Goal: Information Seeking & Learning: Compare options

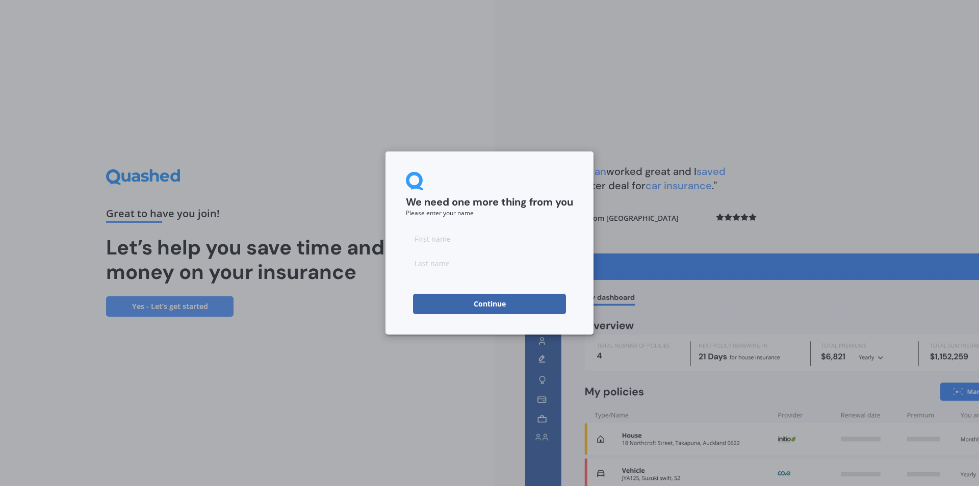
click at [420, 238] on input at bounding box center [489, 238] width 167 height 20
type input "[PERSON_NAME]"
click at [432, 261] on input at bounding box center [489, 263] width 167 height 20
type input "[PERSON_NAME]"
click at [473, 298] on button "Continue" at bounding box center [489, 304] width 153 height 20
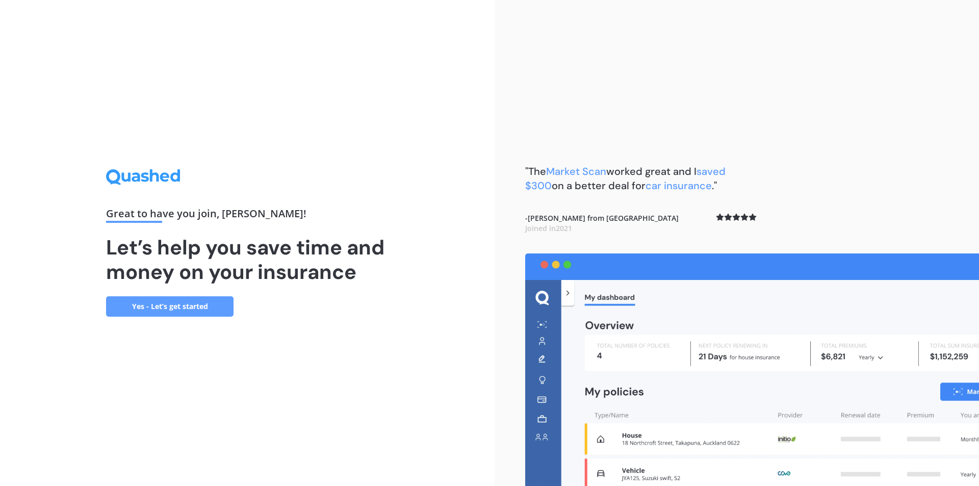
click at [161, 305] on link "Yes - Let’s get started" at bounding box center [169, 306] width 127 height 20
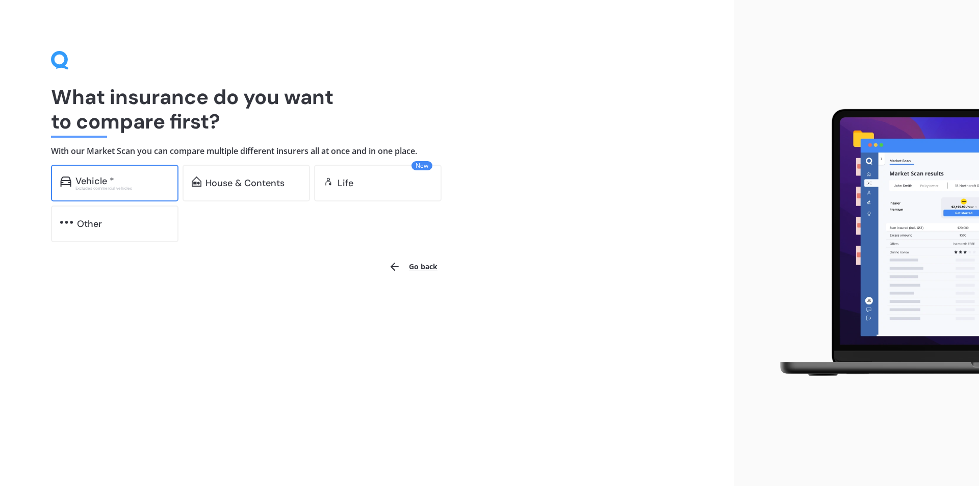
click at [91, 180] on div "Vehicle *" at bounding box center [94, 181] width 39 height 10
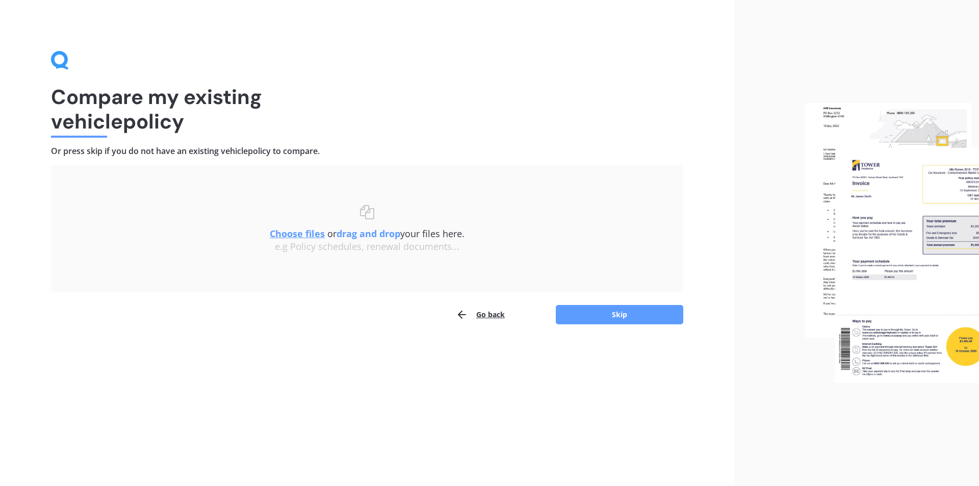
click at [287, 232] on u "Choose files" at bounding box center [297, 233] width 55 height 12
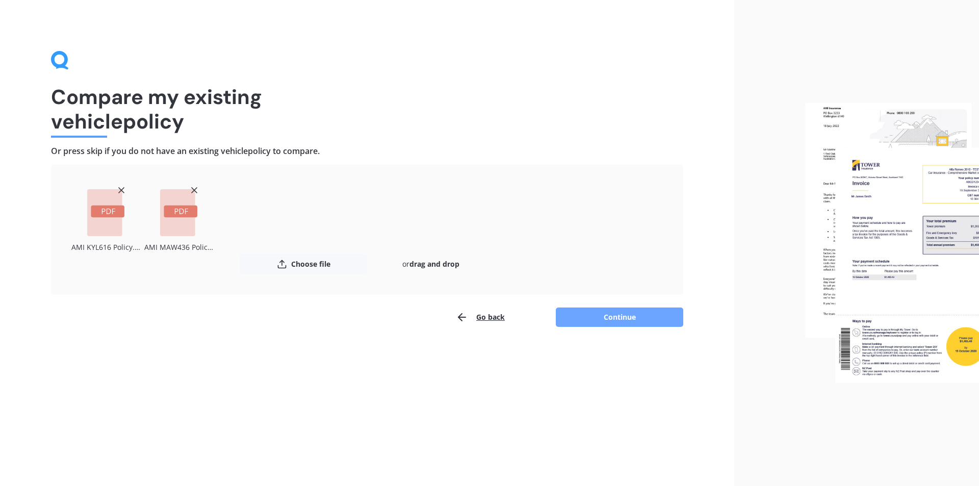
click at [623, 312] on button "Continue" at bounding box center [619, 317] width 127 height 19
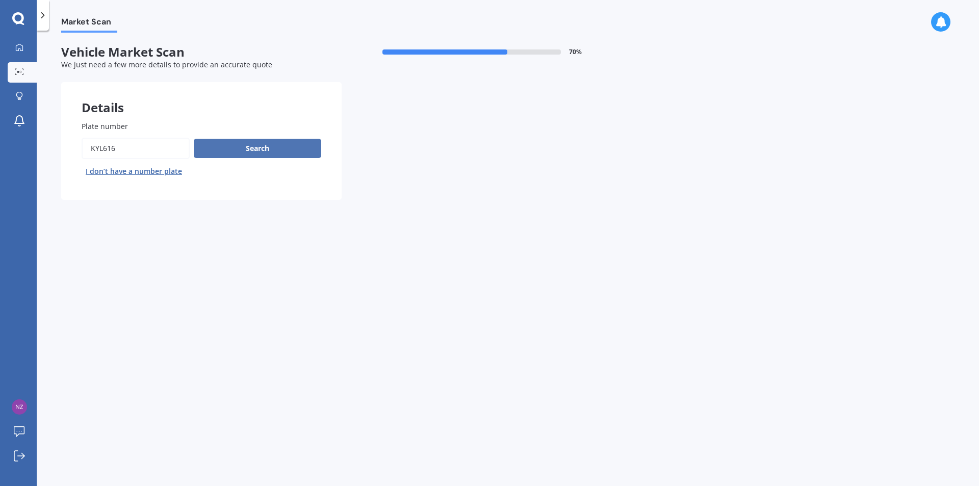
click at [247, 146] on button "Search" at bounding box center [257, 148] width 127 height 19
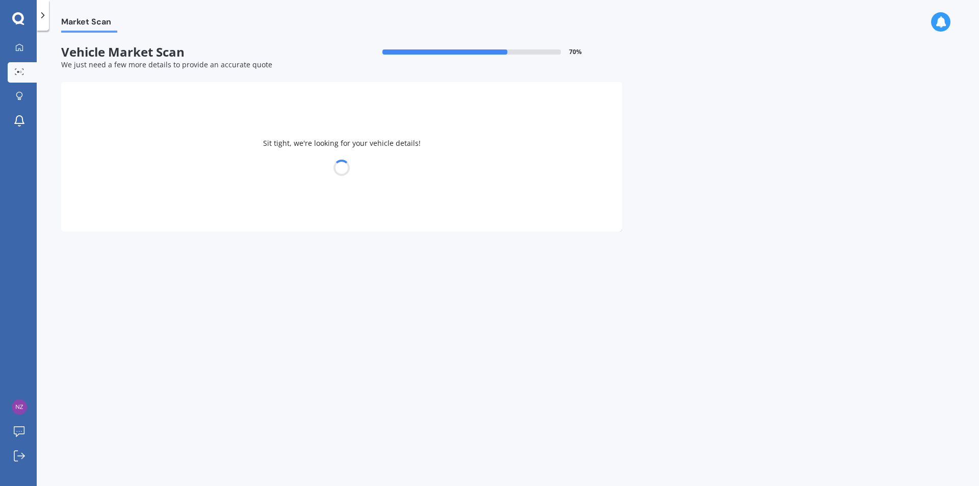
select select "SUZUKI"
select select "SWIFT"
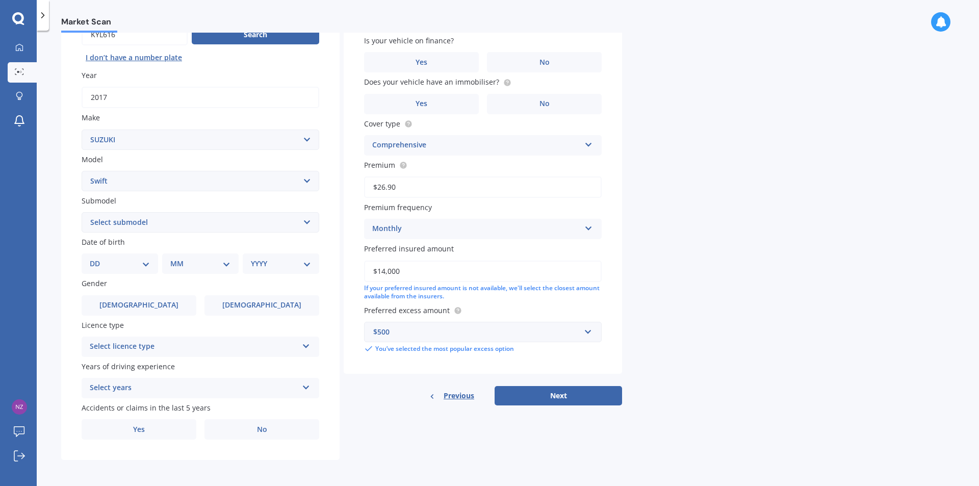
scroll to position [114, 0]
click at [148, 262] on select "DD 01 02 03 04 05 06 07 08 09 10 11 12 13 14 15 16 17 18 19 20 21 22 23 24 25 2…" at bounding box center [120, 263] width 60 height 11
select select "07"
click at [98, 258] on select "DD 01 02 03 04 05 06 07 08 09 10 11 12 13 14 15 16 17 18 19 20 21 22 23 24 25 2…" at bounding box center [120, 263] width 60 height 11
click at [227, 263] on select "MM 01 02 03 04 05 06 07 08 09 10 11 12" at bounding box center [202, 263] width 56 height 11
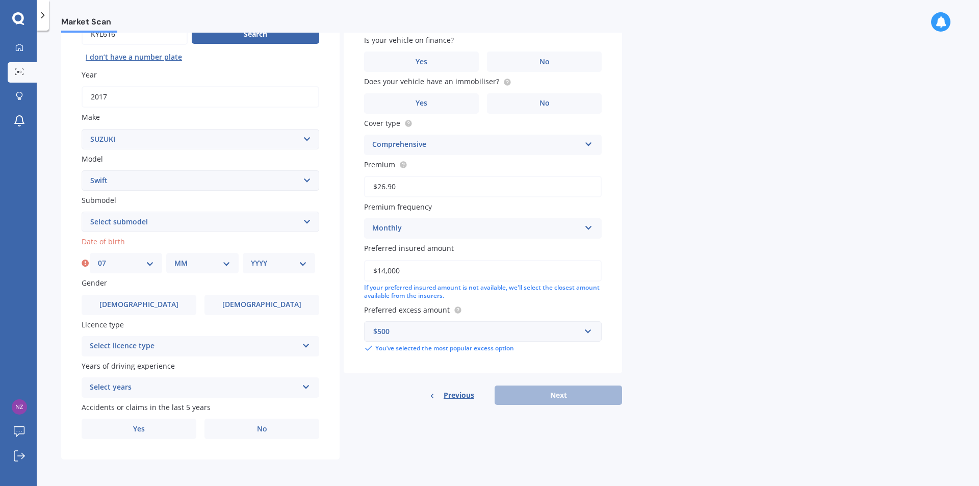
select select "04"
click at [174, 258] on select "MM 01 02 03 04 05 06 07 08 09 10 11 12" at bounding box center [202, 263] width 56 height 11
click at [304, 259] on select "YYYY 2025 2024 2023 2022 2021 2020 2019 2018 2017 2016 2015 2014 2013 2012 2011…" at bounding box center [279, 263] width 56 height 11
select select "1982"
click at [251, 258] on select "YYYY 2025 2024 2023 2022 2021 2020 2019 2018 2017 2016 2015 2014 2013 2012 2011…" at bounding box center [279, 263] width 56 height 11
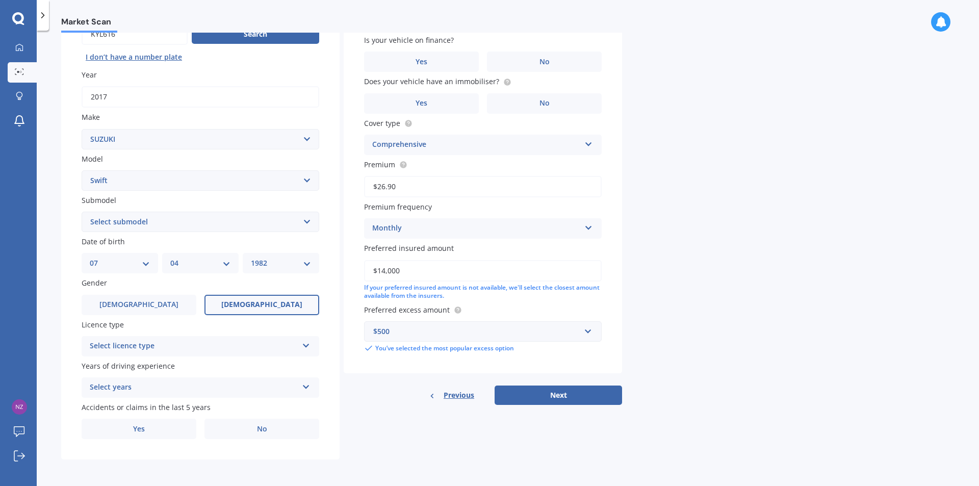
click at [274, 304] on span "Female" at bounding box center [261, 304] width 81 height 9
click at [0, 0] on input "Female" at bounding box center [0, 0] width 0 height 0
click at [305, 347] on icon at bounding box center [306, 343] width 9 height 7
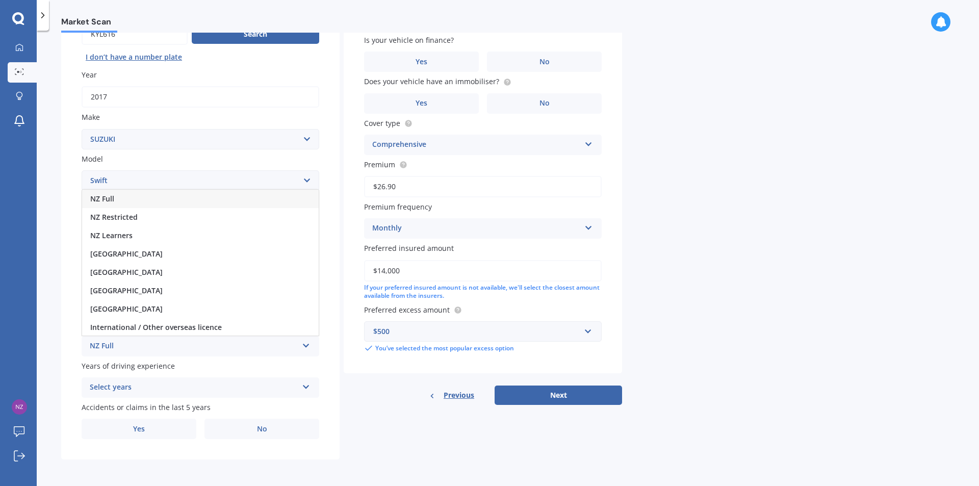
click at [126, 200] on div "NZ Full" at bounding box center [200, 199] width 237 height 18
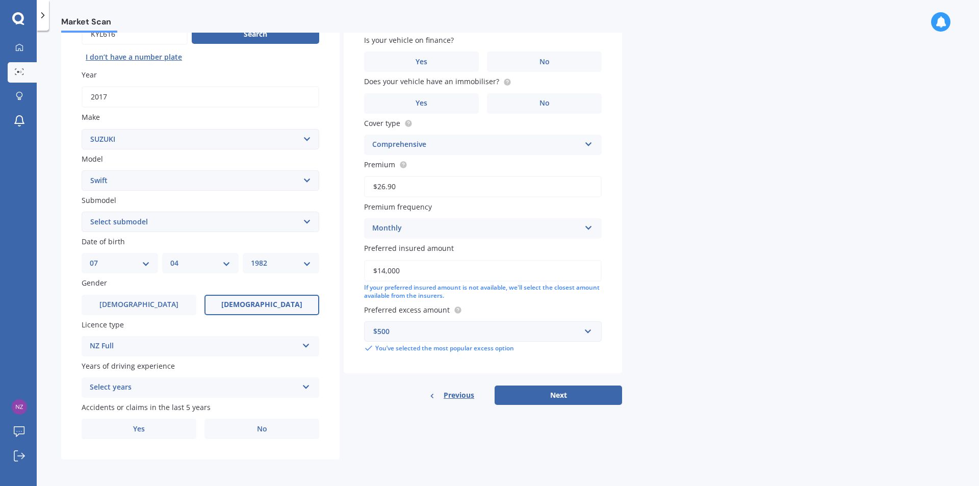
click at [306, 388] on icon at bounding box center [306, 384] width 9 height 7
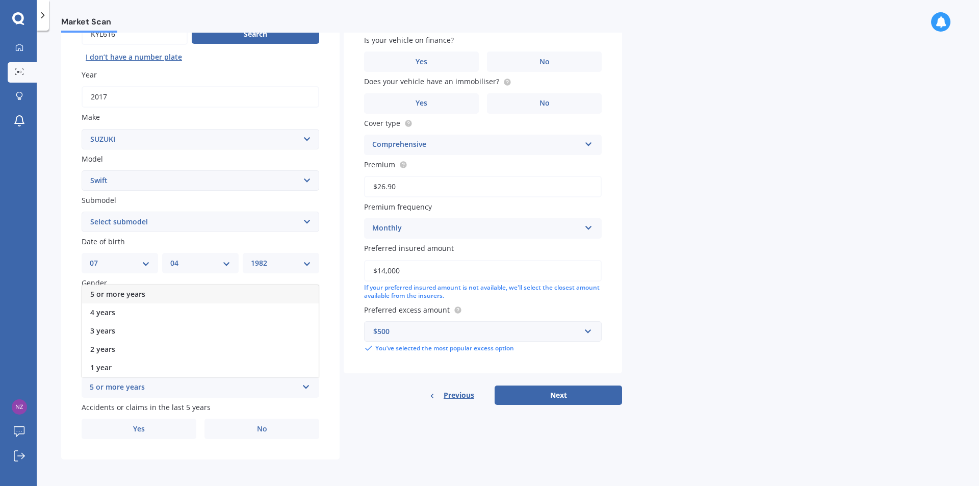
click at [170, 294] on div "5 or more years" at bounding box center [200, 294] width 237 height 18
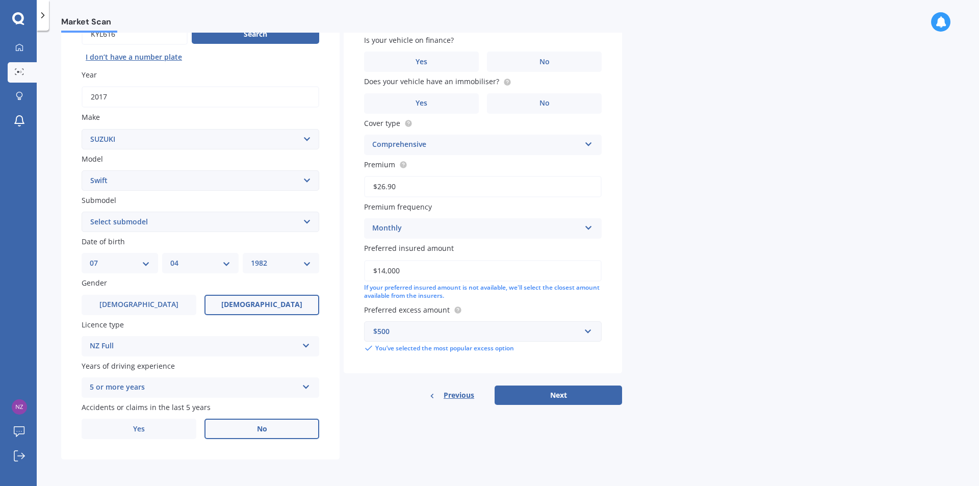
click at [279, 431] on label "No" at bounding box center [261, 429] width 115 height 20
click at [0, 0] on input "No" at bounding box center [0, 0] width 0 height 0
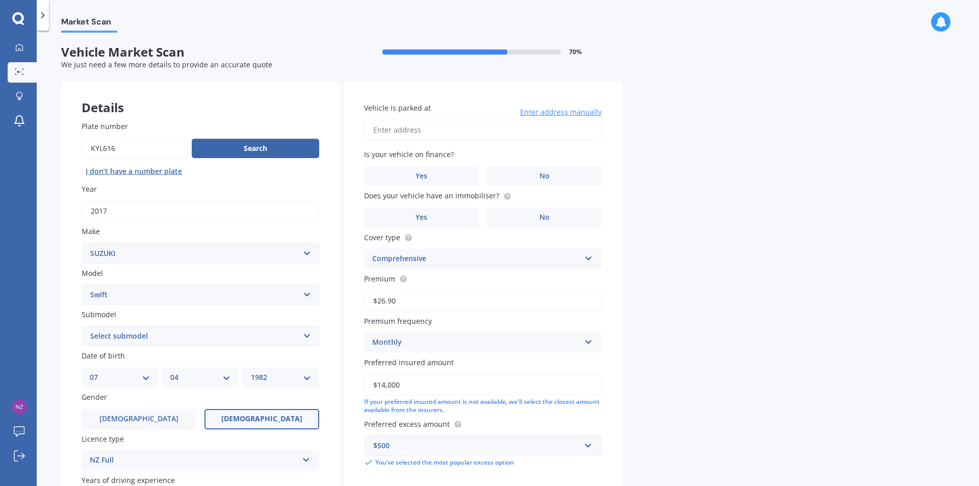
click at [385, 131] on input "Vehicle is parked at" at bounding box center [483, 129] width 238 height 21
type input "61 Rimu Street, Maeroa, Hamilton 3200"
click at [565, 181] on label "No" at bounding box center [544, 176] width 115 height 20
click at [0, 0] on input "No" at bounding box center [0, 0] width 0 height 0
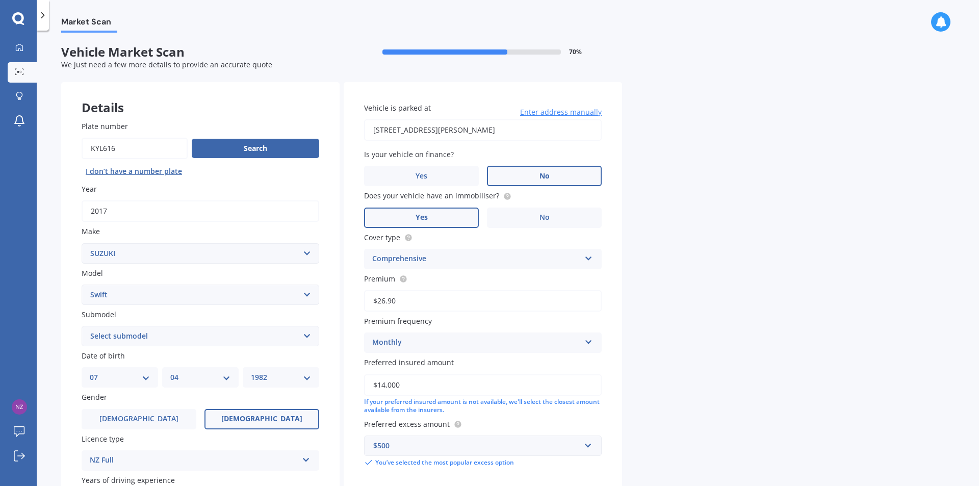
click at [418, 216] on span "Yes" at bounding box center [422, 217] width 12 height 9
click at [0, 0] on input "Yes" at bounding box center [0, 0] width 0 height 0
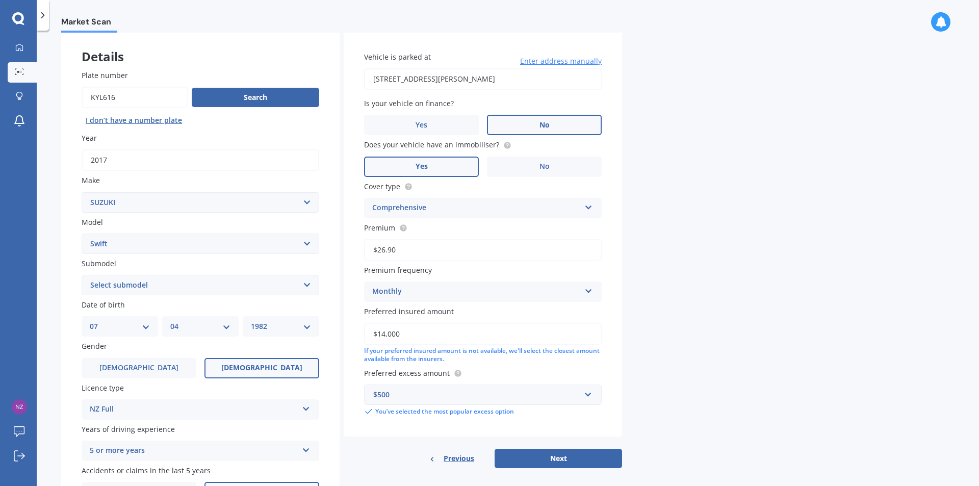
scroll to position [114, 0]
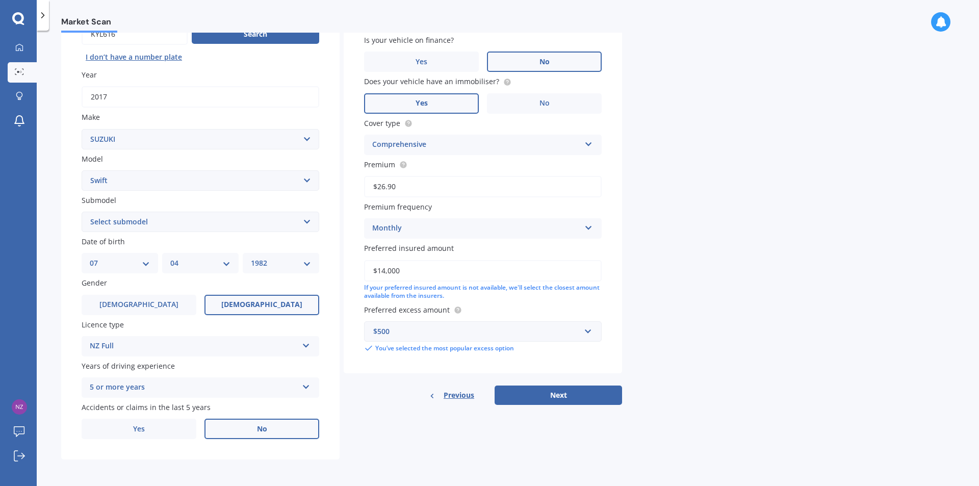
click at [589, 139] on icon at bounding box center [588, 142] width 9 height 7
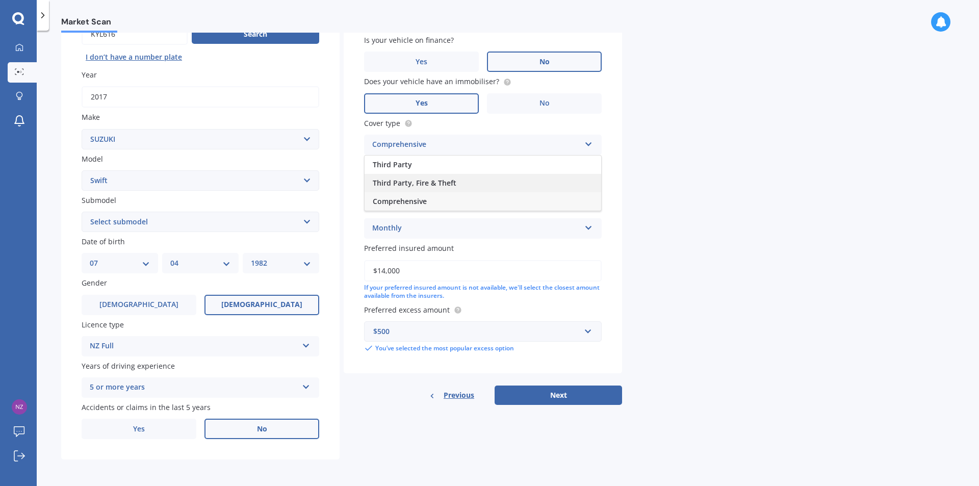
click at [442, 180] on span "Third Party, Fire & Theft" at bounding box center [415, 183] width 84 height 10
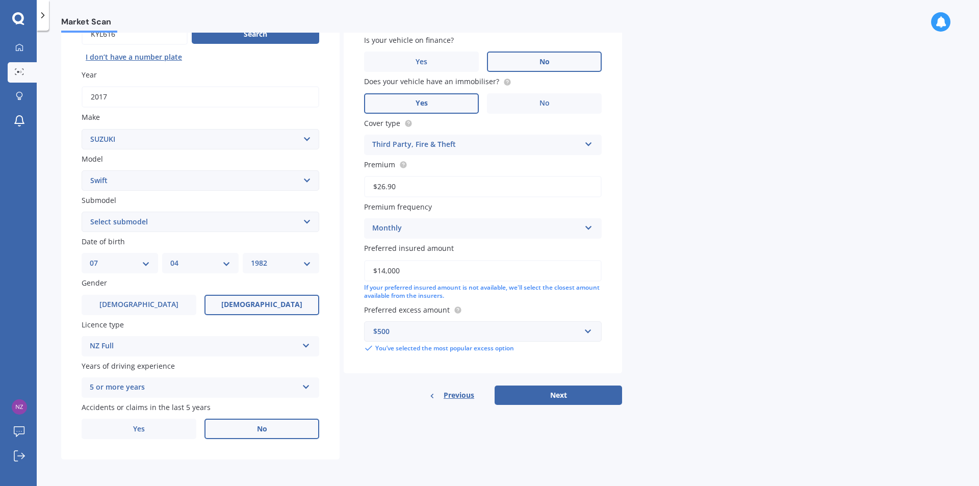
click at [595, 228] on div "Monthly Yearly Six-Monthly Quarterly Monthly Fortnightly Weekly" at bounding box center [483, 228] width 238 height 20
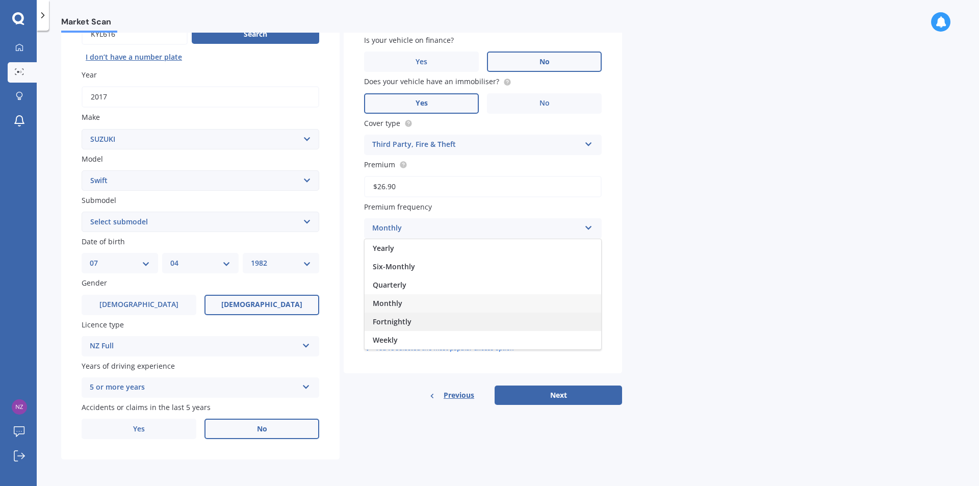
click at [394, 320] on span "Fortnightly" at bounding box center [392, 322] width 39 height 10
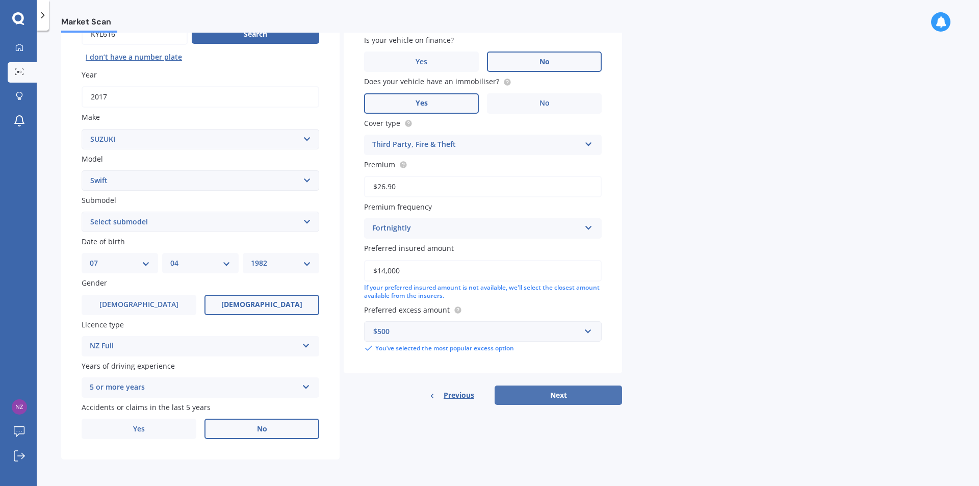
click at [556, 395] on button "Next" at bounding box center [558, 395] width 127 height 19
click at [305, 219] on select "Select submodel (All other) Cino Diesel Turbo GA GL GLX GO GP GS GTI LTD RS Hyb…" at bounding box center [201, 222] width 238 height 20
click at [309, 222] on select "Select submodel (All other) Cino Diesel Turbo GA GL GLX GO GP GS GTI LTD RS Hyb…" at bounding box center [201, 222] width 238 height 20
select select "GL"
click at [82, 212] on select "Select submodel (All other) Cino Diesel Turbo GA GL GLX GO GP GS GTI LTD RS Hyb…" at bounding box center [201, 222] width 238 height 20
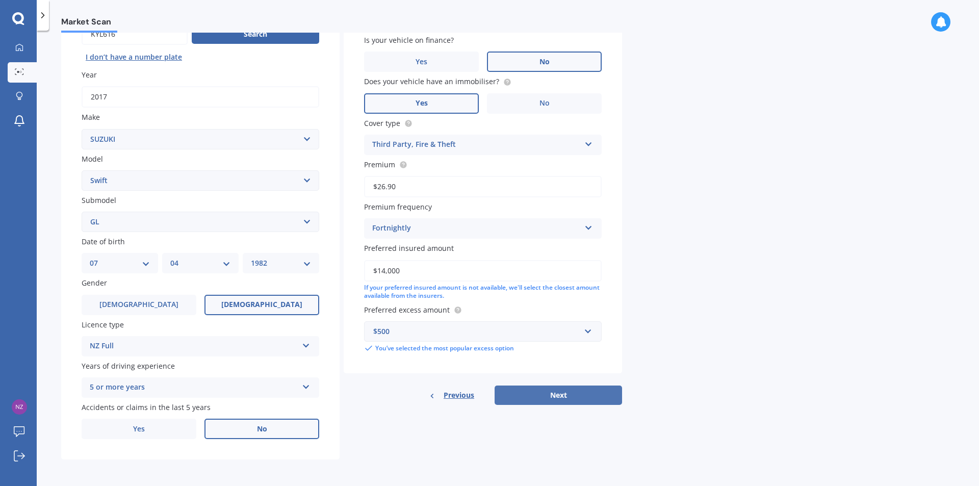
click at [540, 397] on button "Next" at bounding box center [558, 395] width 127 height 19
select select "07"
select select "04"
select select "1982"
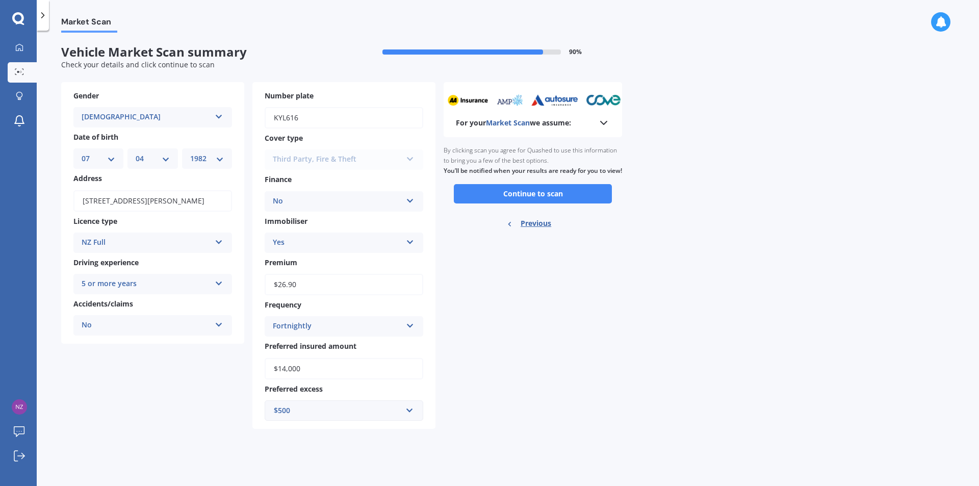
scroll to position [0, 0]
click at [543, 202] on button "Continue to scan" at bounding box center [533, 193] width 158 height 19
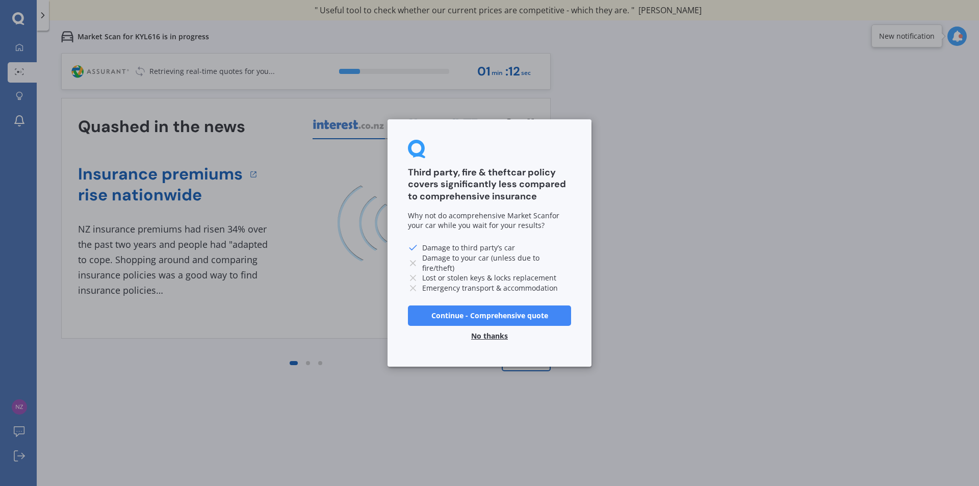
click at [500, 313] on button "Continue - Comprehensive quote" at bounding box center [489, 315] width 163 height 20
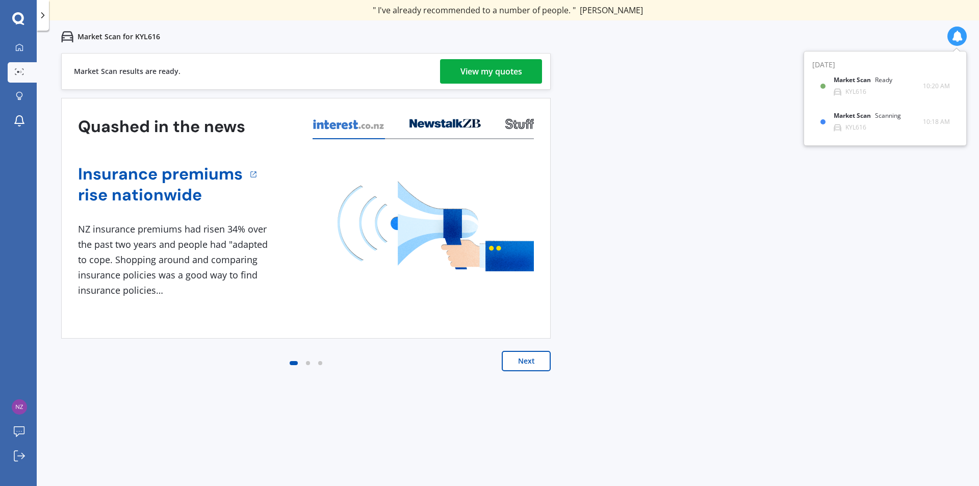
click at [496, 72] on div "View my quotes" at bounding box center [491, 71] width 62 height 24
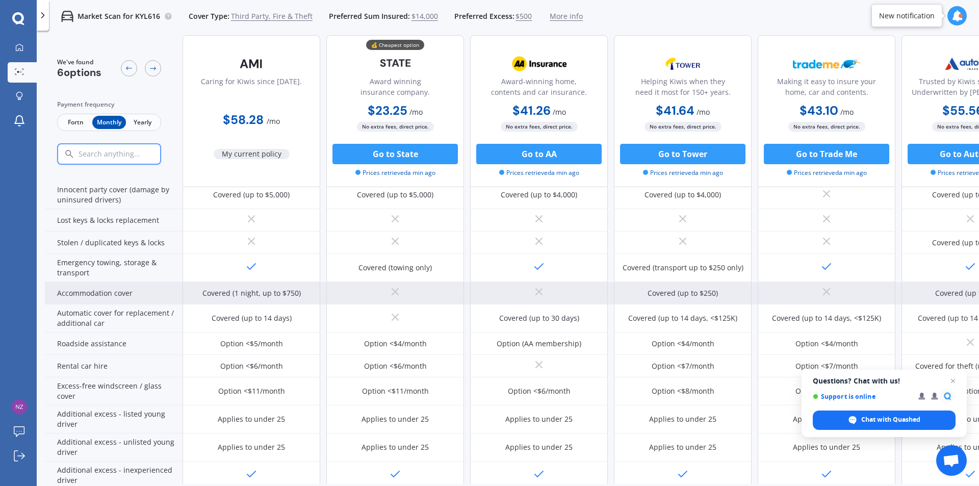
scroll to position [227, 0]
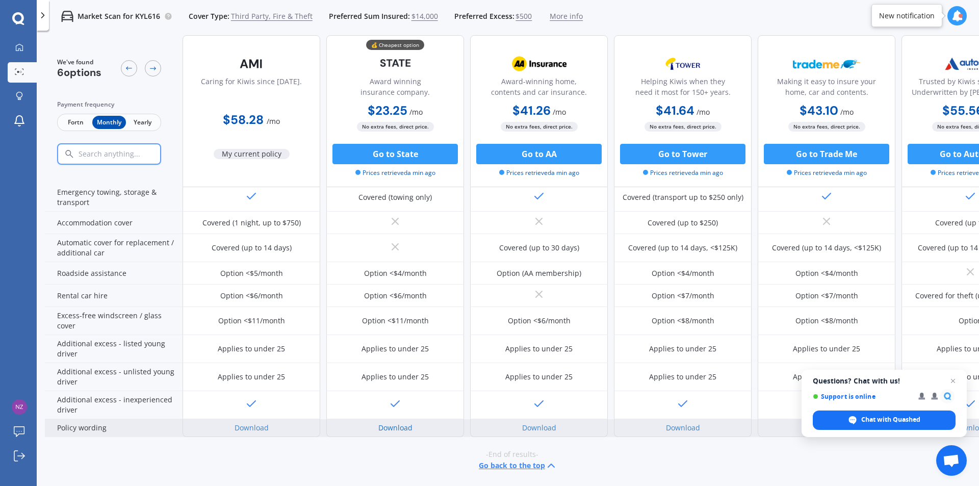
click at [391, 423] on link "Download" at bounding box center [395, 428] width 34 height 10
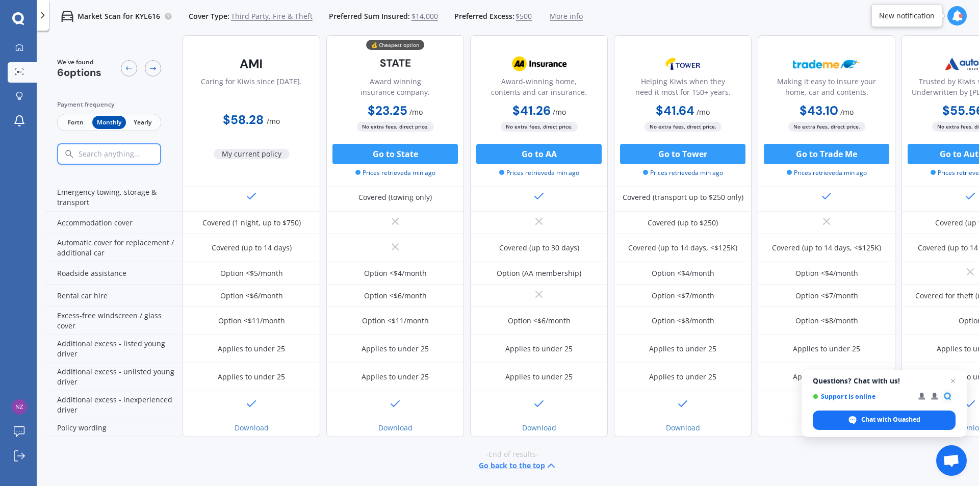
click at [73, 120] on span "Fortn" at bounding box center [75, 122] width 33 height 13
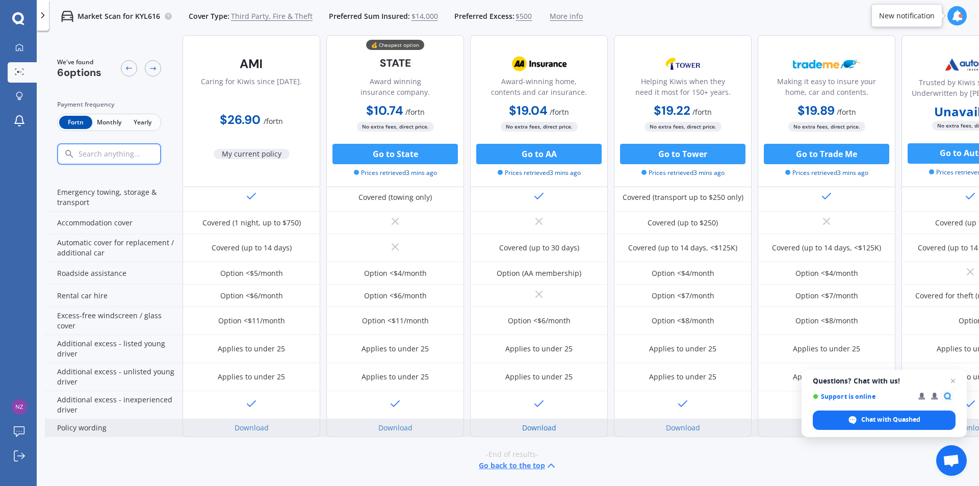
click at [537, 423] on link "Download" at bounding box center [539, 428] width 34 height 10
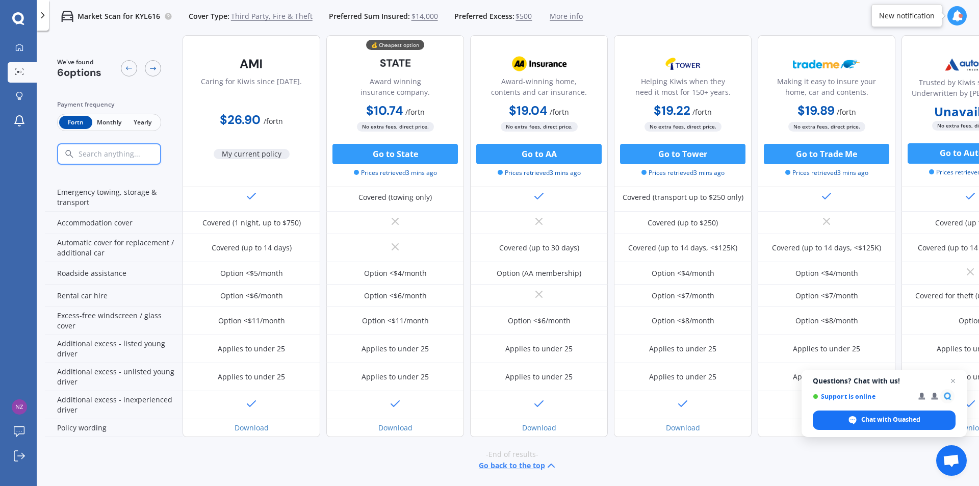
scroll to position [227, 65]
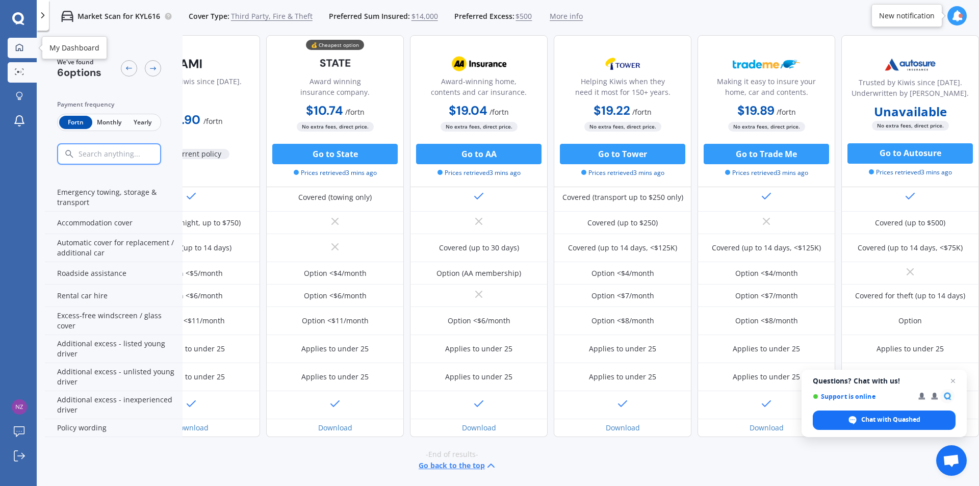
click at [20, 43] on icon at bounding box center [19, 47] width 8 height 8
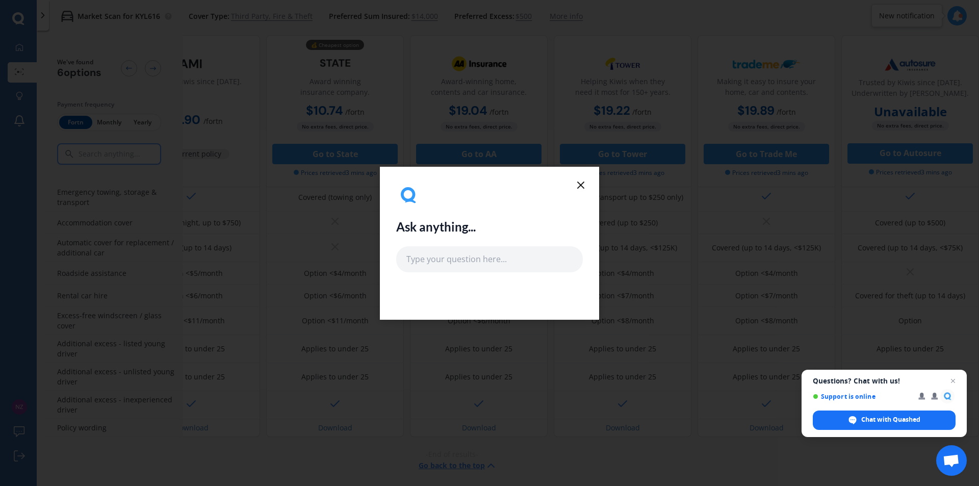
click at [580, 183] on icon at bounding box center [581, 185] width 12 height 12
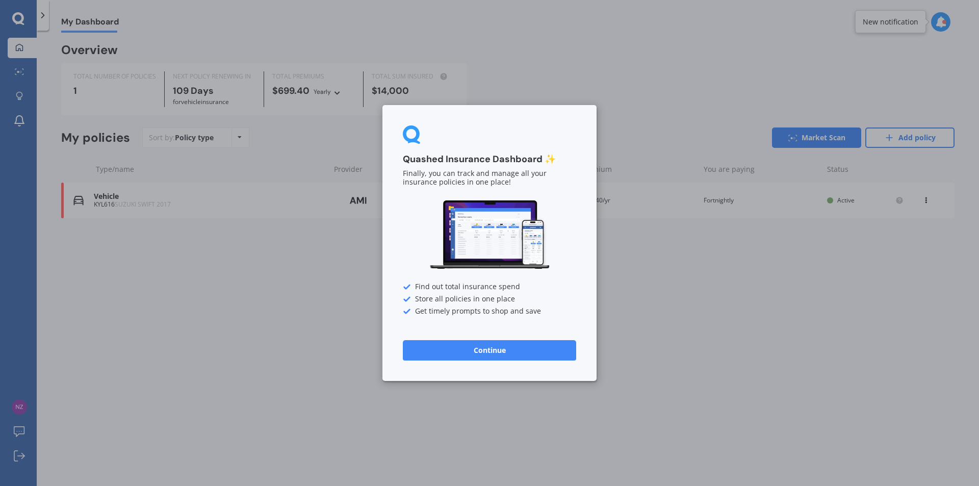
click at [494, 347] on button "Continue" at bounding box center [489, 350] width 173 height 20
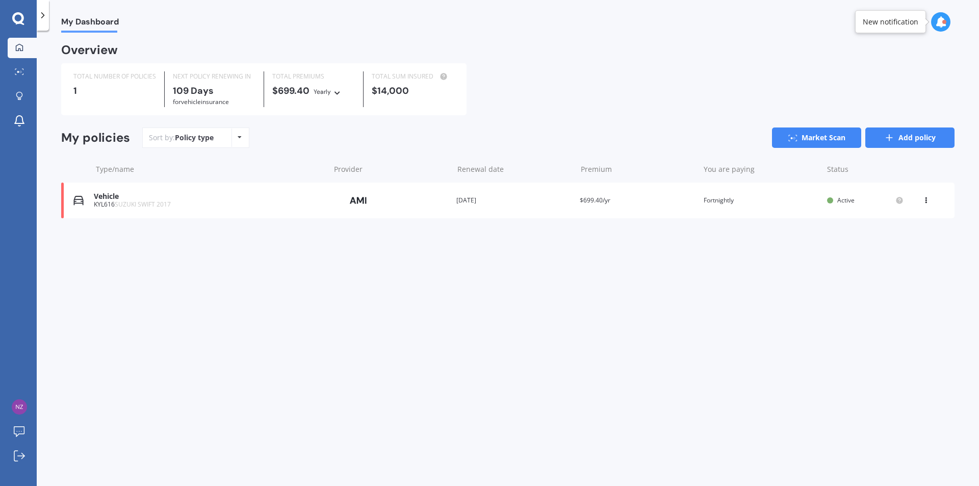
click at [897, 136] on link "Add policy" at bounding box center [909, 137] width 89 height 20
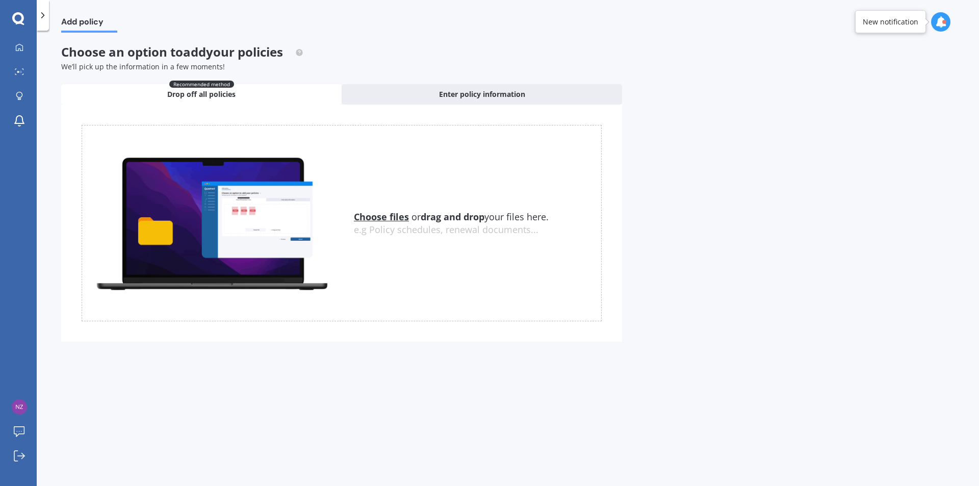
click at [377, 213] on u "Choose files" at bounding box center [381, 217] width 55 height 12
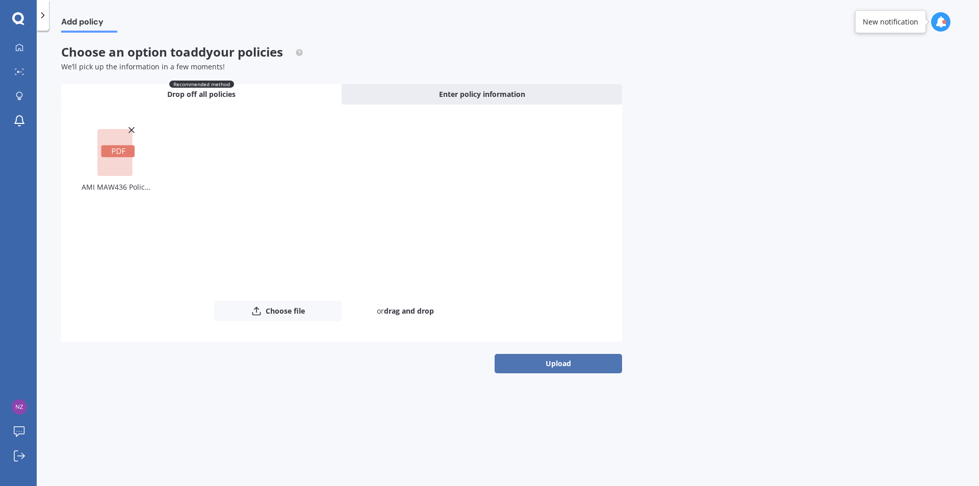
click at [551, 362] on button "Upload" at bounding box center [558, 363] width 127 height 19
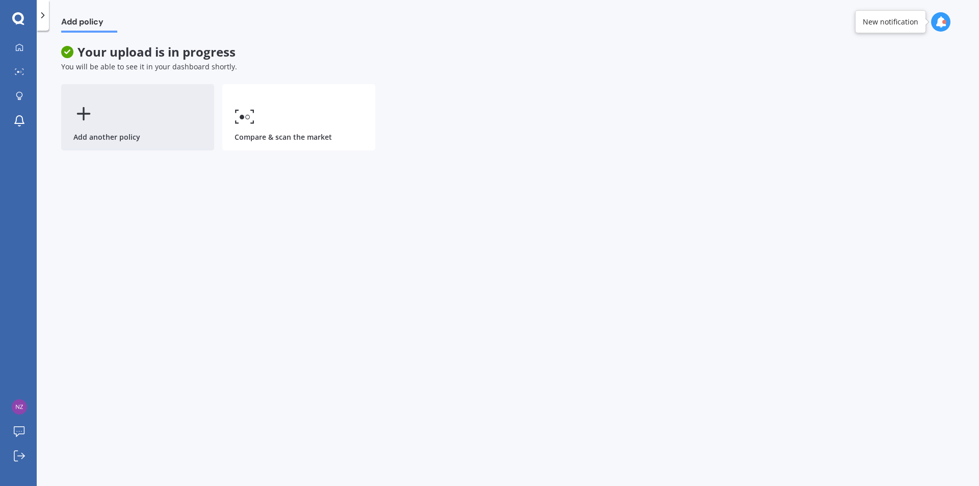
click at [92, 112] on icon at bounding box center [83, 114] width 20 height 20
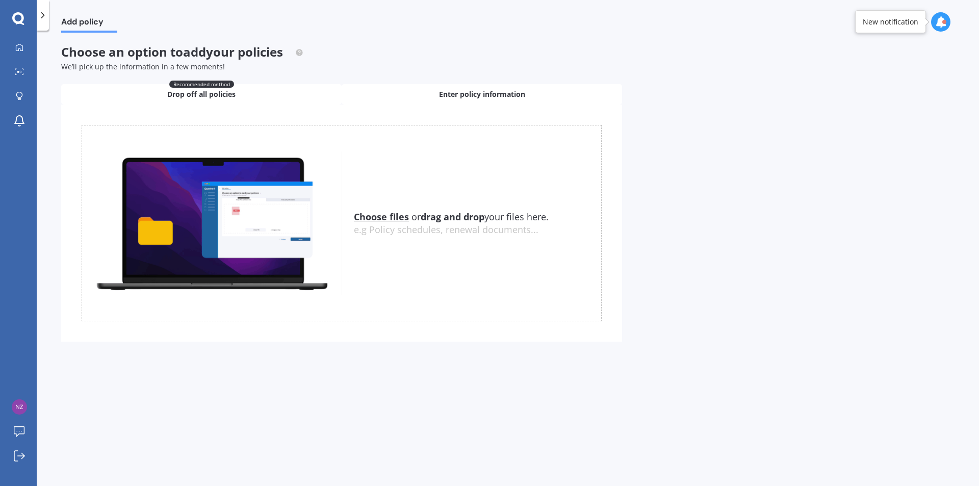
click at [515, 94] on span "Enter policy information" at bounding box center [482, 94] width 86 height 10
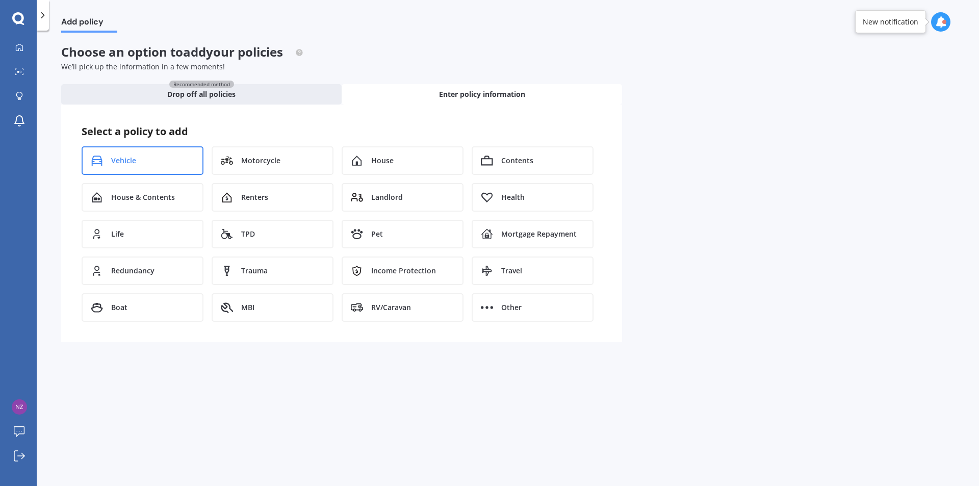
click at [140, 160] on div "Vehicle" at bounding box center [143, 160] width 122 height 29
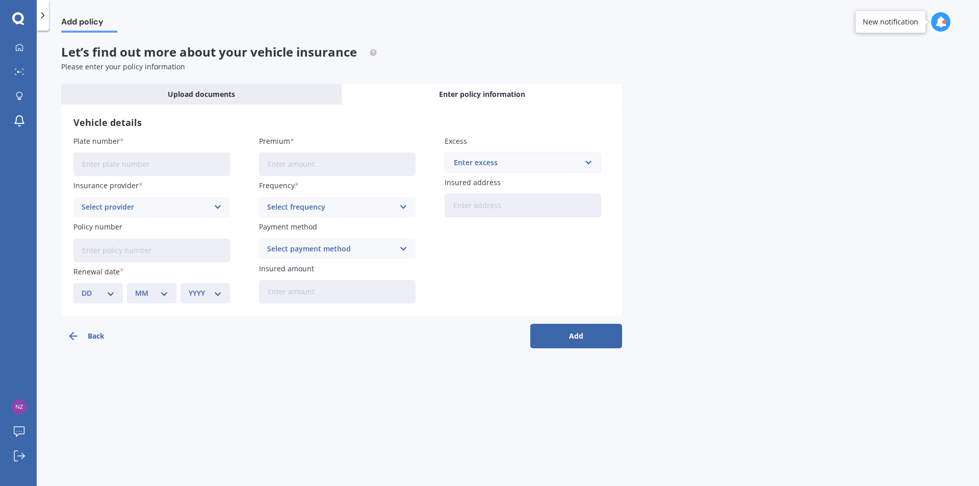
click at [128, 164] on input "Plate number" at bounding box center [151, 163] width 157 height 23
type input "MAW436"
click at [214, 207] on icon at bounding box center [218, 206] width 9 height 11
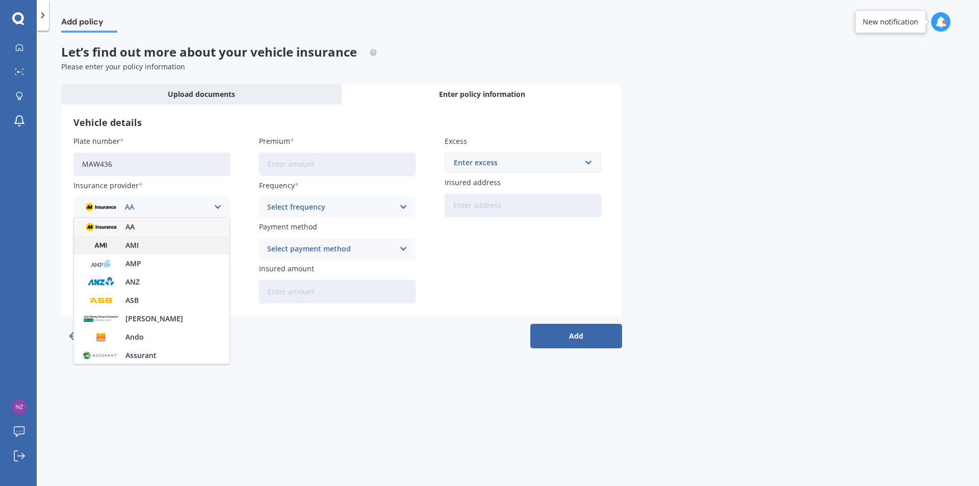
click at [137, 242] on span "AMI" at bounding box center [131, 245] width 13 height 7
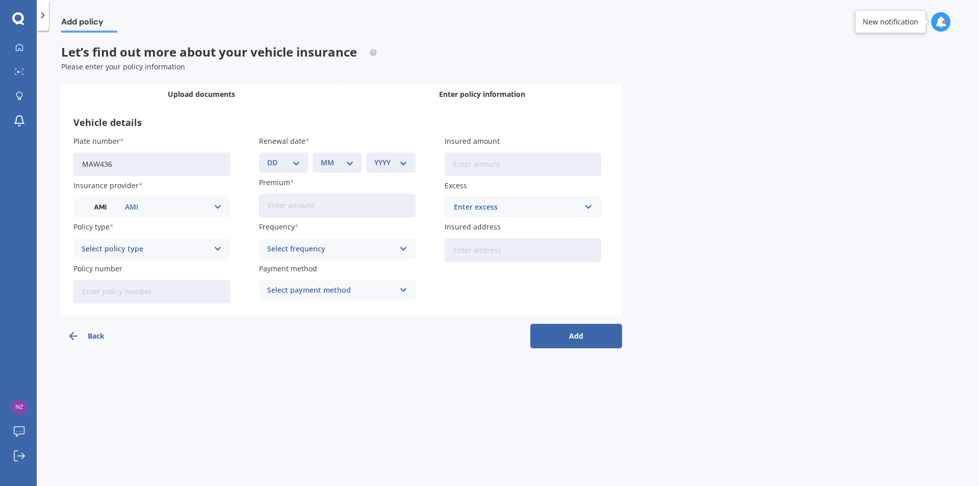
click at [218, 92] on span "Upload documents" at bounding box center [201, 94] width 67 height 10
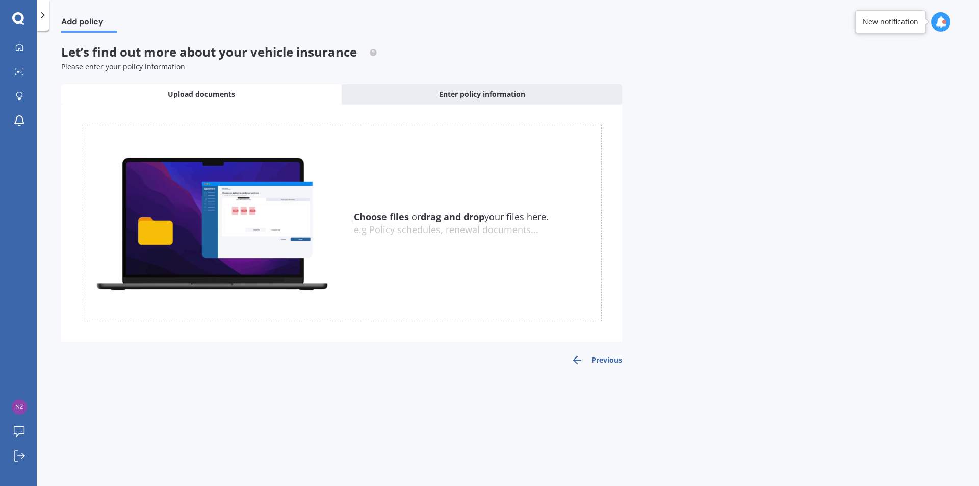
click at [377, 216] on u "Choose files" at bounding box center [381, 217] width 55 height 12
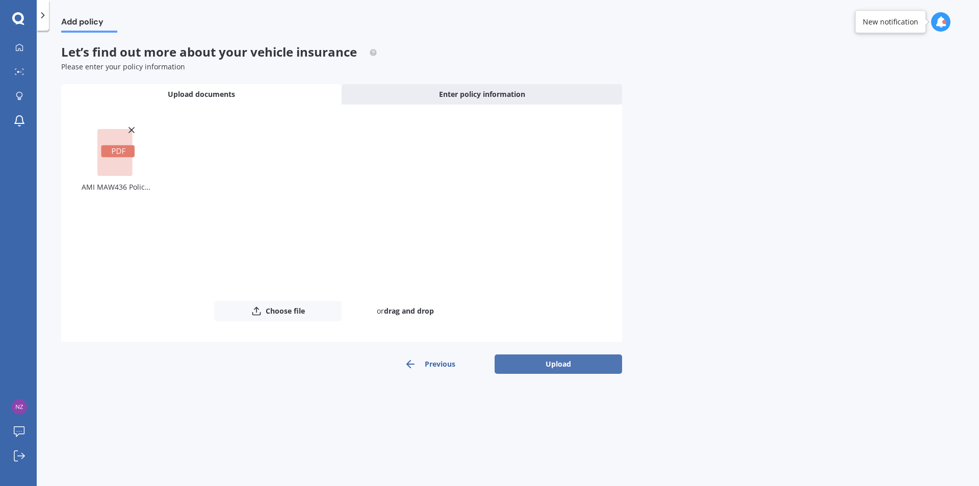
click at [548, 362] on button "Upload" at bounding box center [558, 363] width 127 height 19
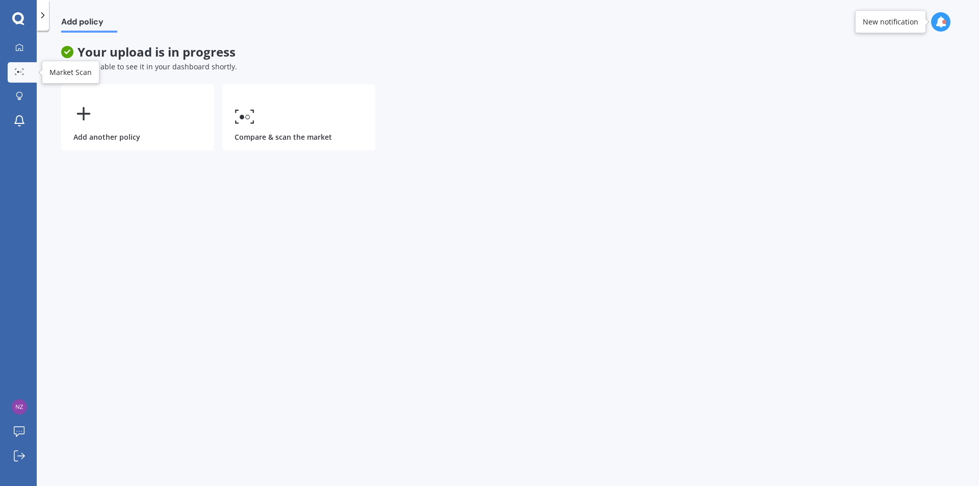
click at [17, 67] on link "Market Scan" at bounding box center [22, 72] width 29 height 20
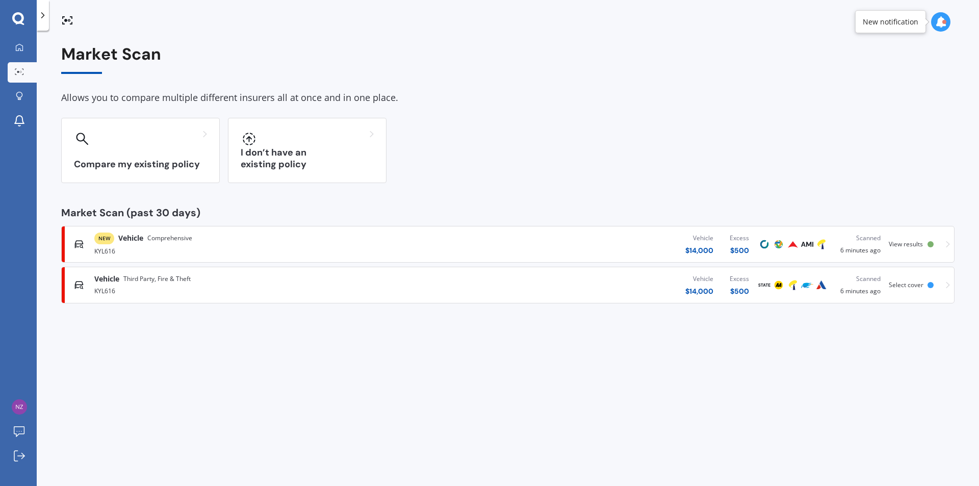
click at [358, 248] on div "KYL616" at bounding box center [254, 250] width 321 height 12
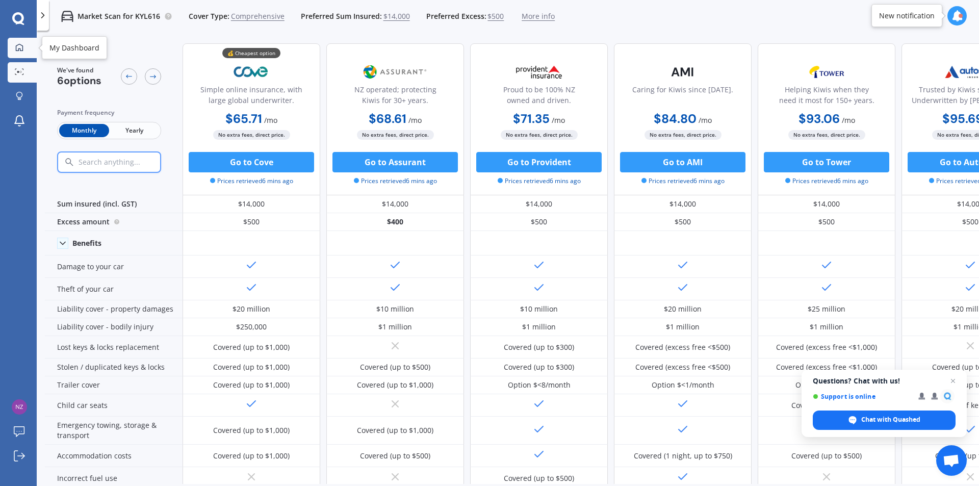
click at [18, 45] on icon at bounding box center [19, 46] width 7 height 7
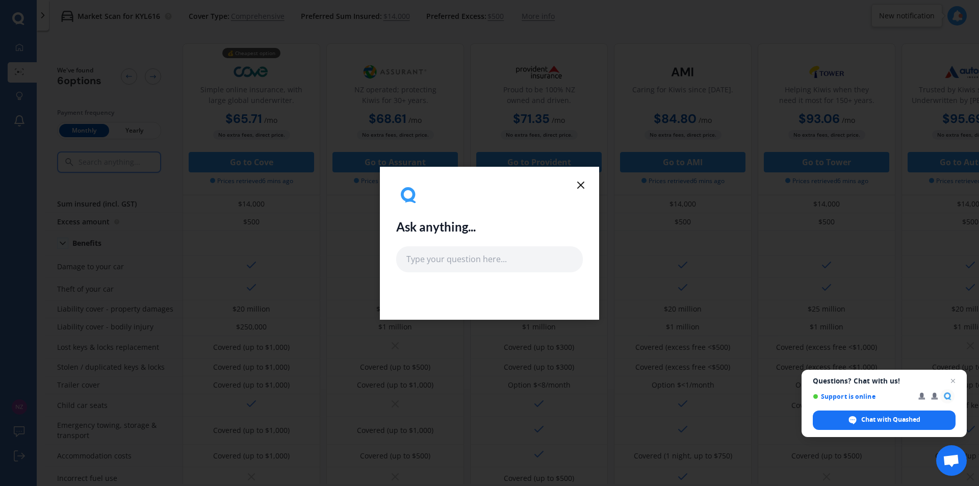
click at [583, 186] on icon at bounding box center [581, 185] width 12 height 12
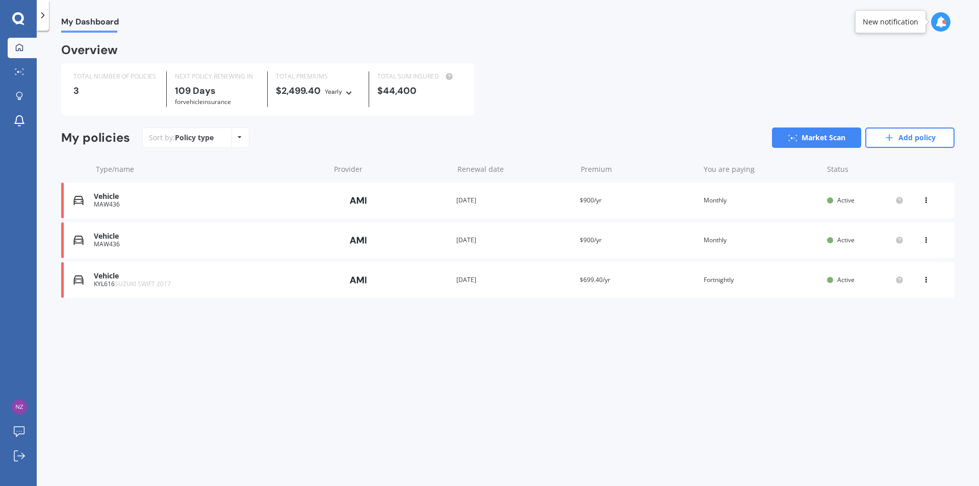
click at [232, 203] on div "MAW436" at bounding box center [209, 204] width 231 height 7
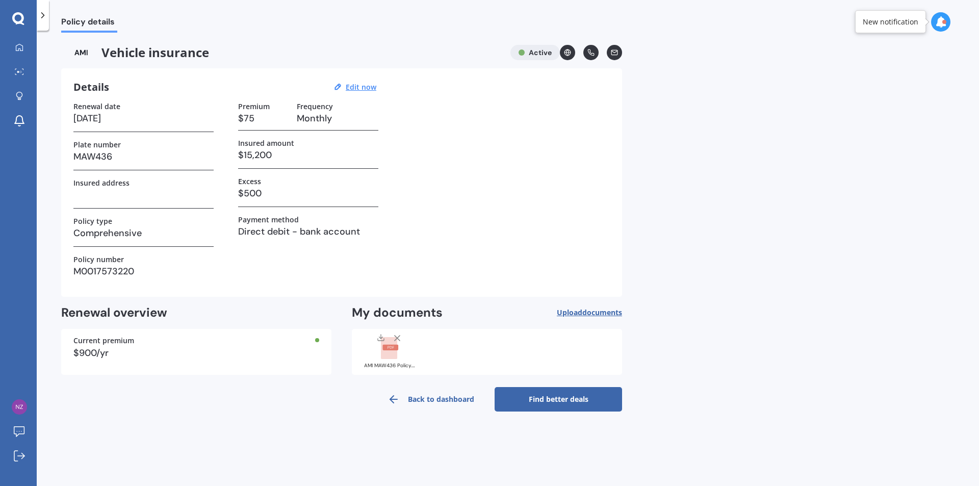
click at [570, 397] on link "Find better deals" at bounding box center [558, 399] width 127 height 24
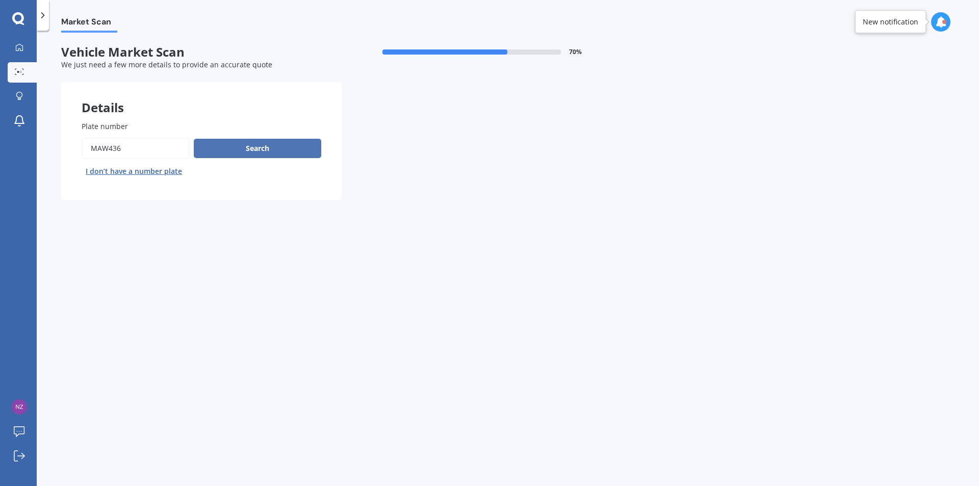
click at [248, 146] on button "Search" at bounding box center [257, 148] width 127 height 19
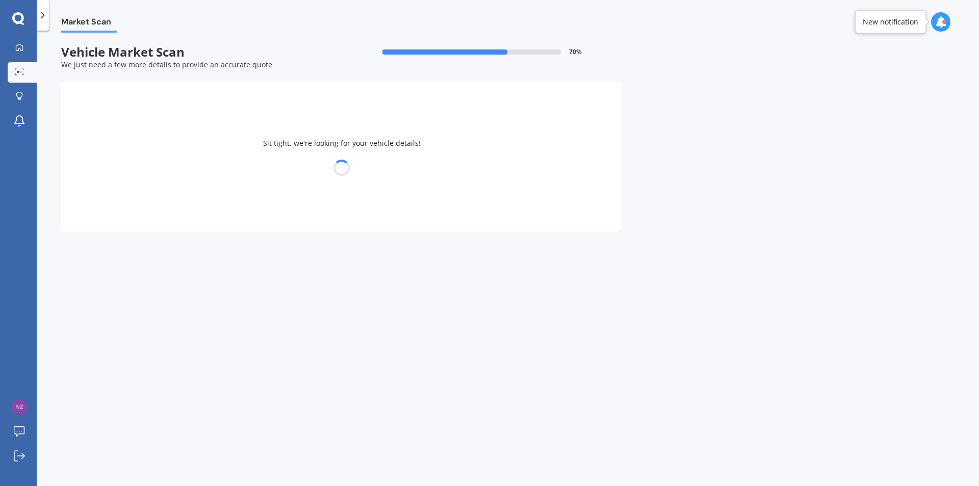
select select "SUBARU"
select select "IMPREZA"
select select "07"
select select "04"
select select "1982"
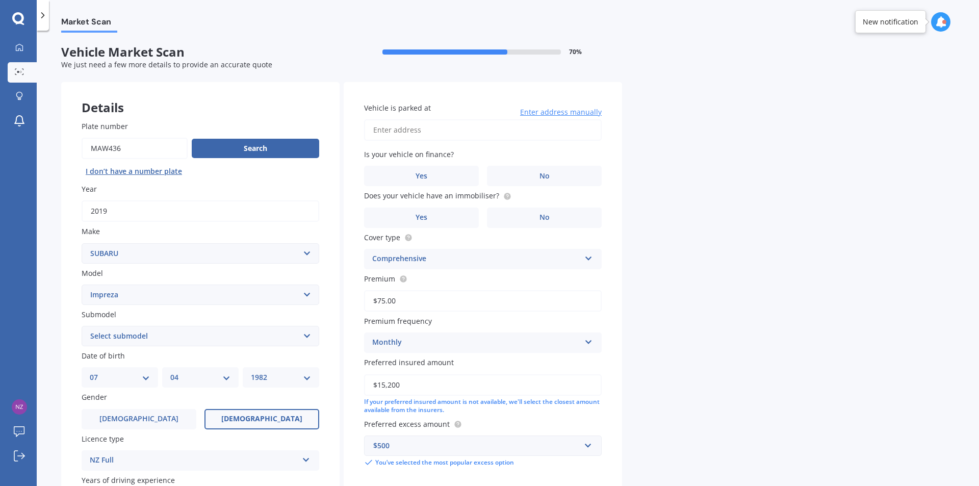
click at [312, 336] on select "Select submodel (All other turbo) 2.0i 2.0i Luxury 2.0i S Edition 2.0R 2.0R Spo…" at bounding box center [201, 336] width 238 height 20
click at [305, 336] on select "Select submodel (All other turbo) 2.0i 2.0i Luxury 2.0i S Edition 2.0R 2.0R Spo…" at bounding box center [201, 336] width 238 height 20
click at [82, 326] on select "Select submodel (All other turbo) 2.0i 2.0i Luxury 2.0i S Edition 2.0R 2.0R Spo…" at bounding box center [201, 336] width 238 height 20
click at [307, 334] on select "Select submodel (All other turbo) 2.0i 2.0i Luxury 2.0i S Edition 2.0R 2.0R Spo…" at bounding box center [201, 336] width 238 height 20
select select "2.0I"
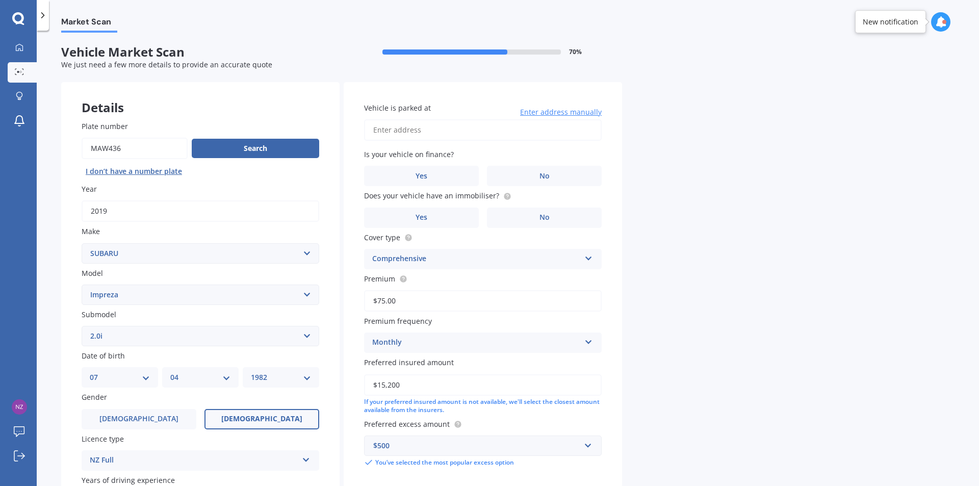
click at [82, 326] on select "Select submodel (All other turbo) 2.0i 2.0i Luxury 2.0i S Edition 2.0R 2.0R Spo…" at bounding box center [201, 336] width 238 height 20
click at [143, 376] on select "DD 01 02 03 04 05 06 07 08 09 10 11 12 13 14 15 16 17 18 19 20 21 22 23 24 25 2…" at bounding box center [120, 377] width 60 height 11
select select "28"
click at [90, 372] on select "DD 01 02 03 04 05 06 07 08 09 10 11 12 13 14 15 16 17 18 19 20 21 22 23 24 25 2…" at bounding box center [120, 377] width 60 height 11
click at [226, 377] on select "MM 01 02 03 04 05 06 07 08 09 10 11 12" at bounding box center [200, 377] width 60 height 11
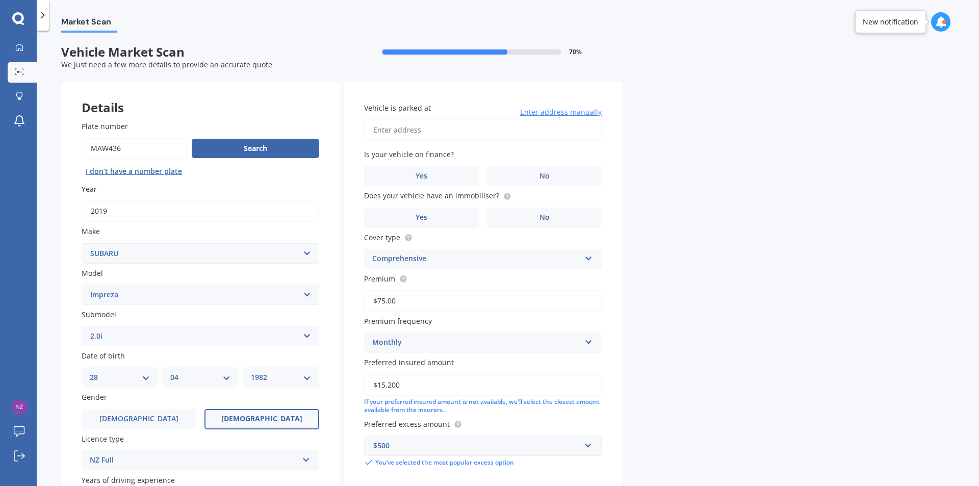
select select "09"
click at [170, 372] on select "MM 01 02 03 04 05 06 07 08 09 10 11 12" at bounding box center [200, 377] width 60 height 11
click at [309, 378] on select "YYYY 2025 2024 2023 2022 2021 2020 2019 2018 2017 2016 2015 2014 2013 2012 2011…" at bounding box center [281, 377] width 60 height 11
select select "1968"
click at [251, 372] on select "YYYY 2025 2024 2023 2022 2021 2020 2019 2018 2017 2016 2015 2014 2013 2012 2011…" at bounding box center [281, 377] width 60 height 11
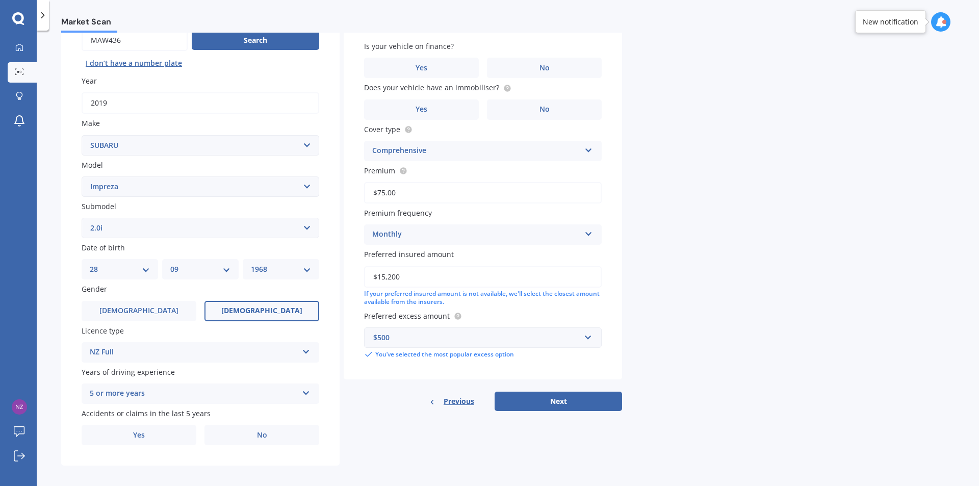
scroll to position [114, 0]
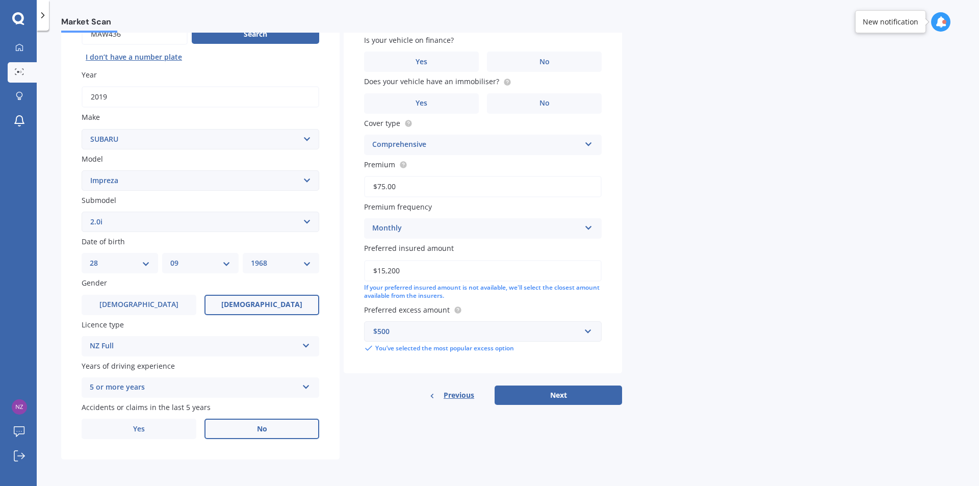
click at [259, 436] on label "No" at bounding box center [261, 429] width 115 height 20
click at [0, 0] on input "No" at bounding box center [0, 0] width 0 height 0
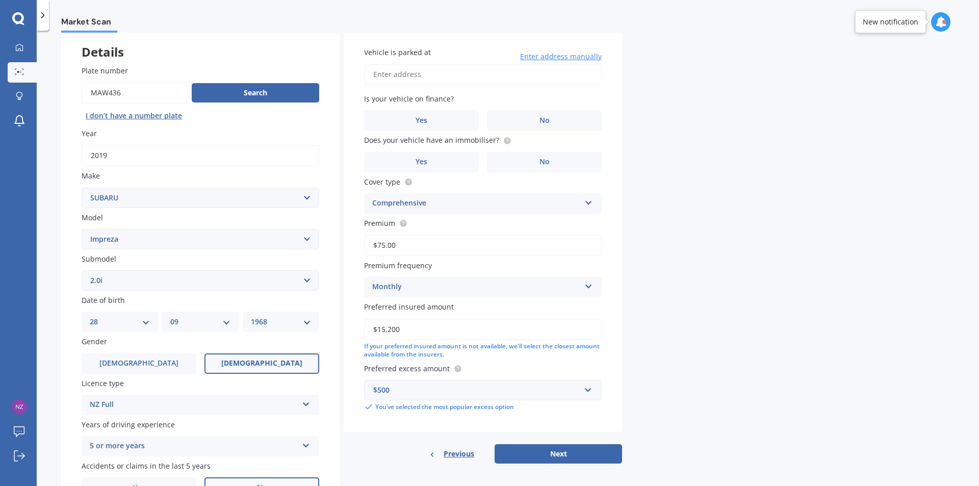
scroll to position [0, 0]
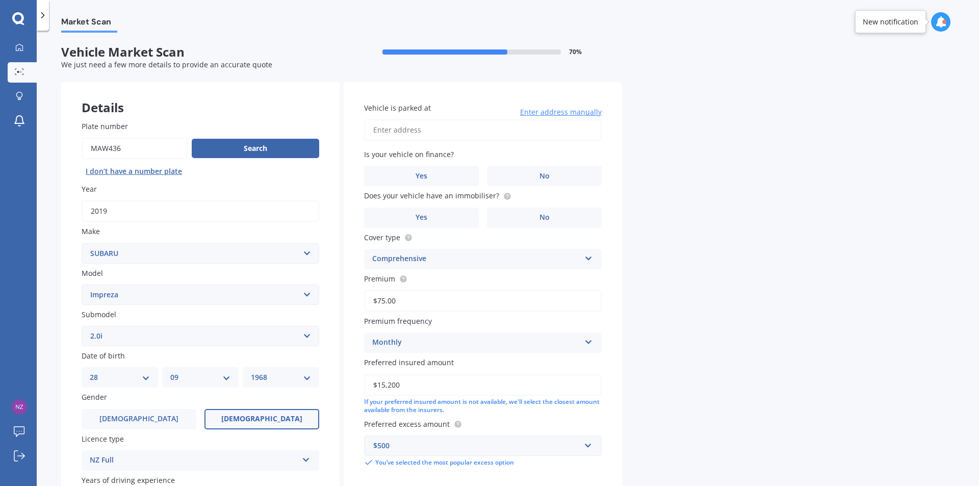
click at [416, 128] on input "Vehicle is parked at" at bounding box center [483, 129] width 238 height 21
type input "61 Rimu Street, Maeroa, Hamilton 3200"
click at [541, 180] on span "No" at bounding box center [545, 176] width 10 height 9
click at [0, 0] on input "No" at bounding box center [0, 0] width 0 height 0
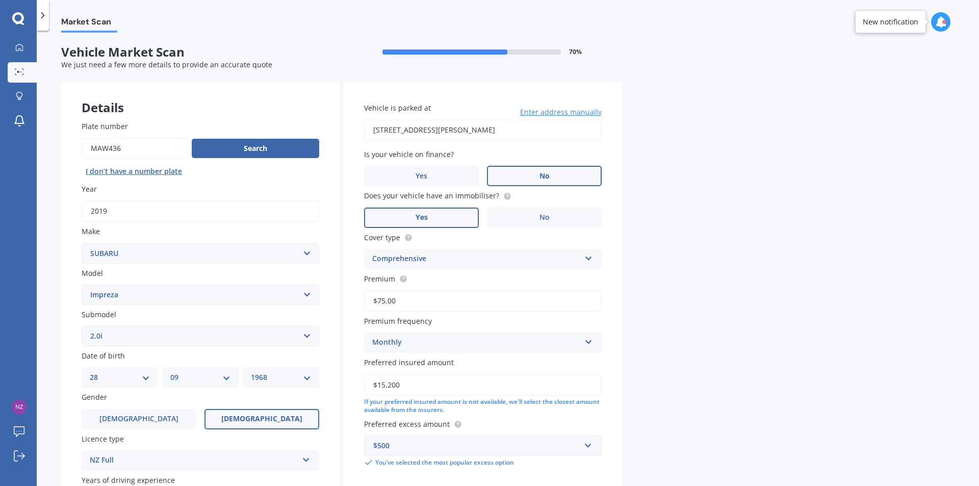
click at [442, 220] on label "Yes" at bounding box center [421, 218] width 115 height 20
click at [0, 0] on input "Yes" at bounding box center [0, 0] width 0 height 0
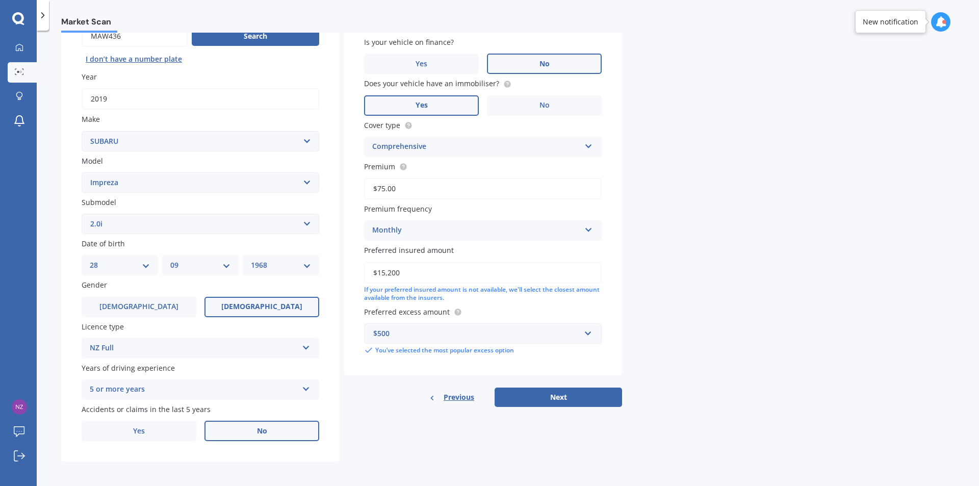
scroll to position [114, 0]
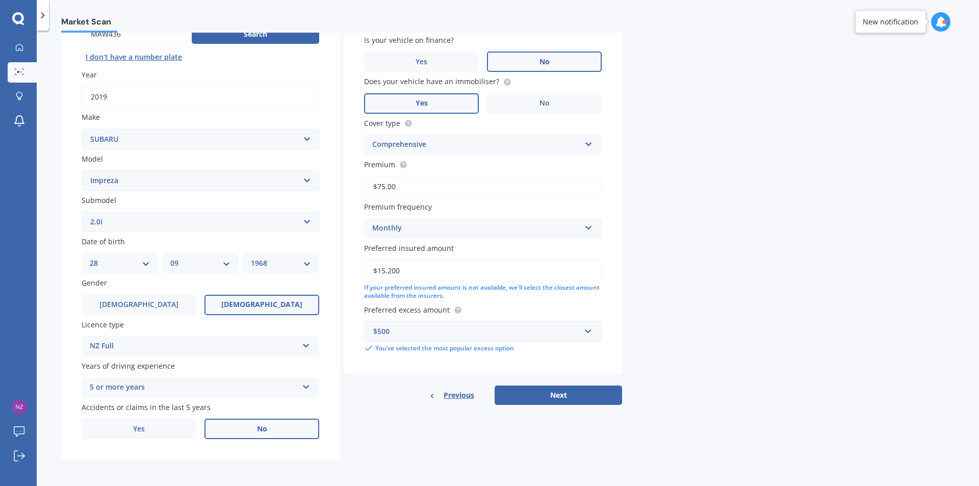
click at [591, 227] on icon at bounding box center [588, 225] width 9 height 7
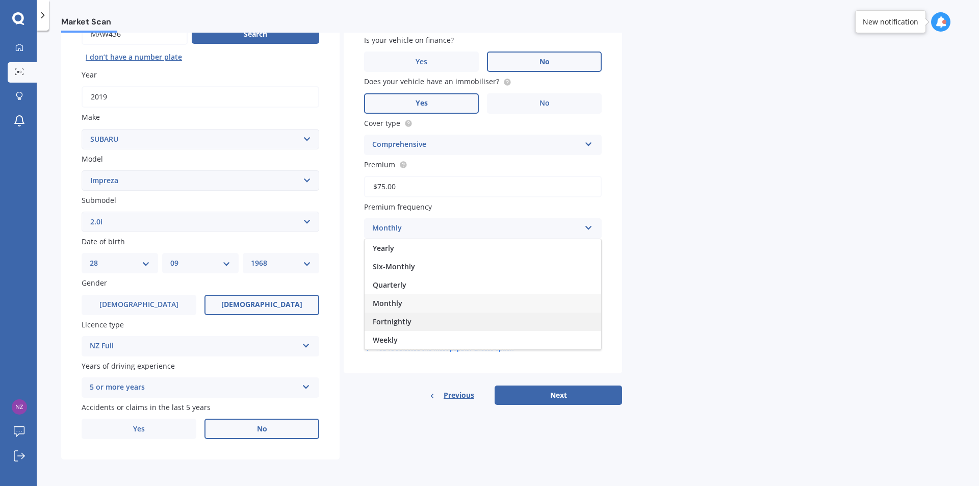
click at [406, 319] on span "Fortnightly" at bounding box center [392, 322] width 39 height 10
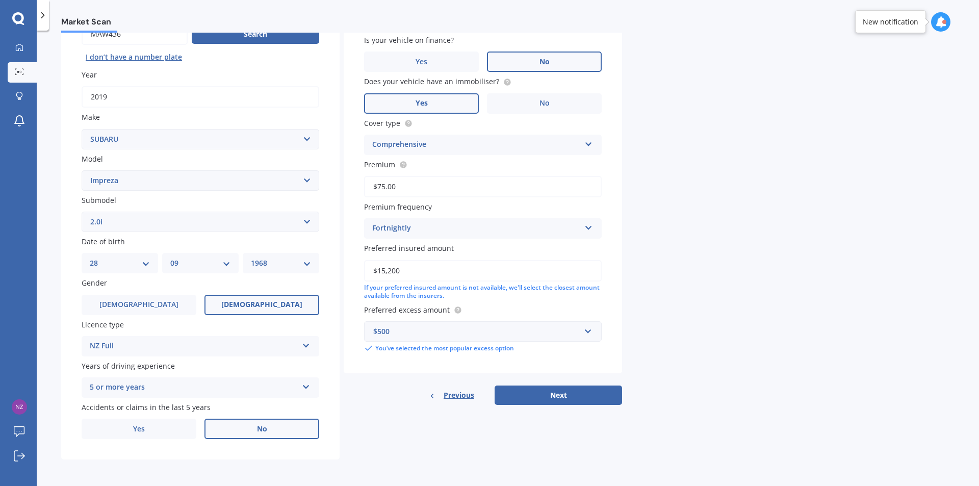
drag, startPoint x: 401, startPoint y: 269, endPoint x: 364, endPoint y: 266, distance: 36.8
click at [364, 266] on input "$15,200" at bounding box center [483, 270] width 238 height 21
type input "$18,000"
click at [705, 303] on div "Market Scan Vehicle Market Scan 70 % We just need a few more details to provide…" at bounding box center [508, 260] width 942 height 455
click at [541, 396] on button "Next" at bounding box center [558, 395] width 127 height 19
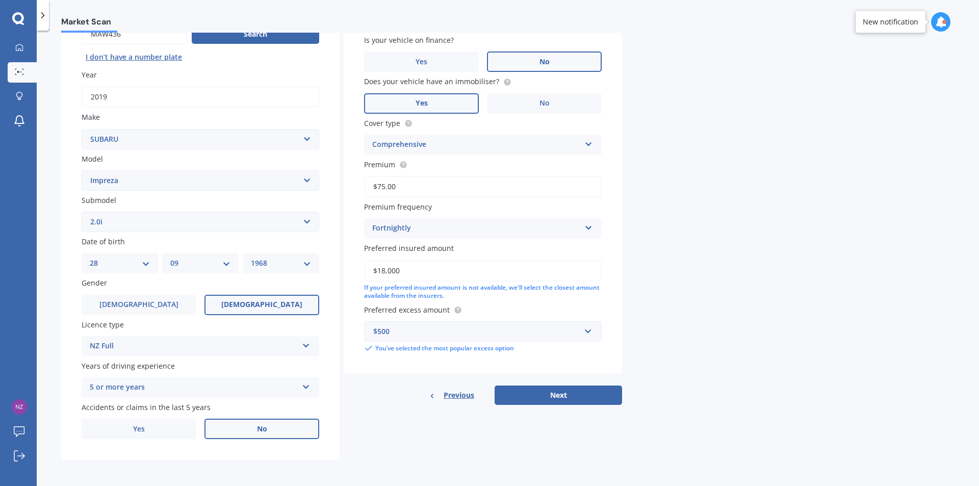
select select "28"
select select "09"
select select "1968"
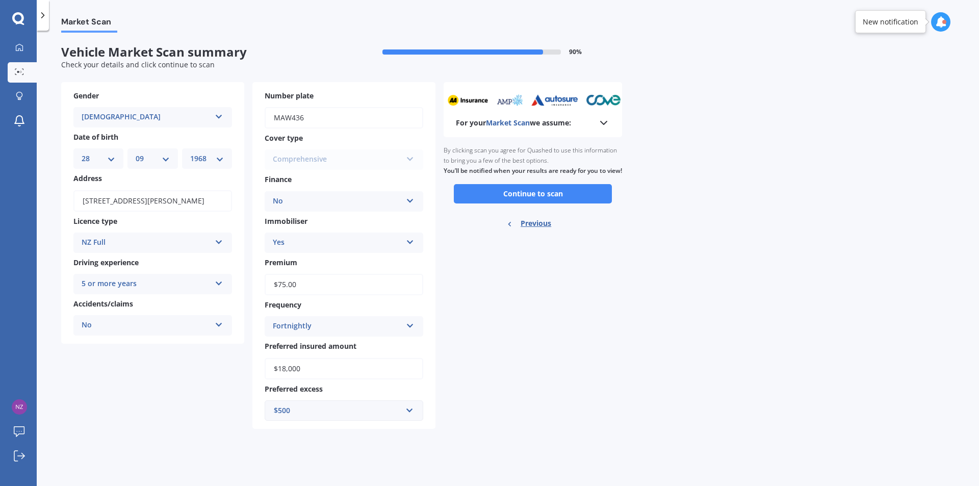
scroll to position [0, 0]
click at [530, 200] on button "Continue to scan" at bounding box center [533, 193] width 158 height 19
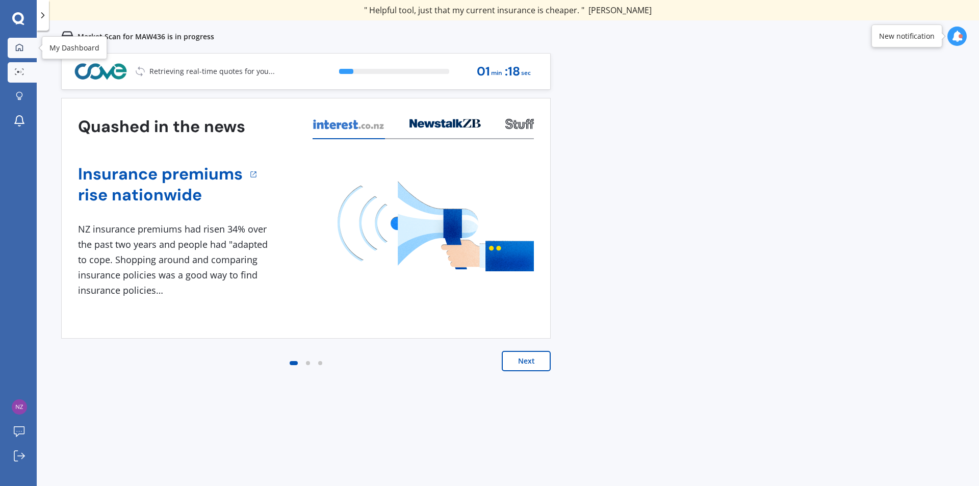
click at [16, 45] on icon at bounding box center [19, 46] width 7 height 7
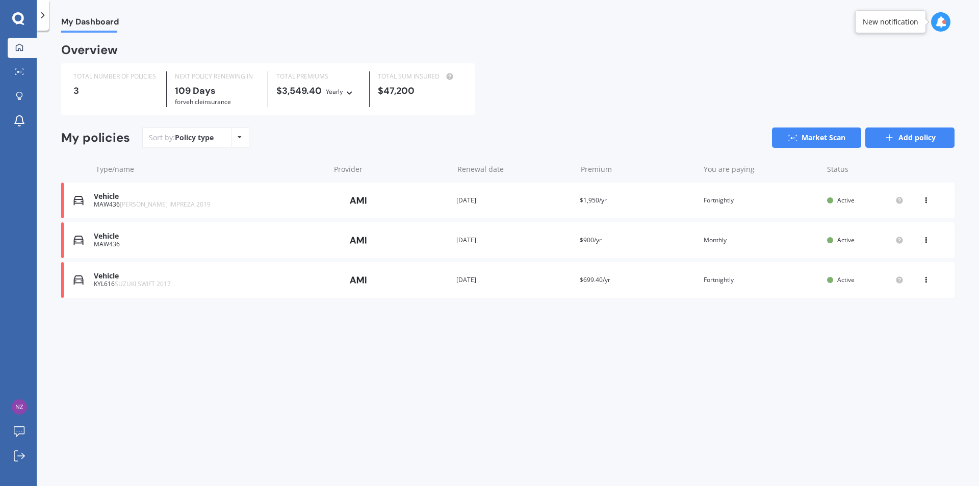
click at [924, 138] on link "Add policy" at bounding box center [909, 137] width 89 height 20
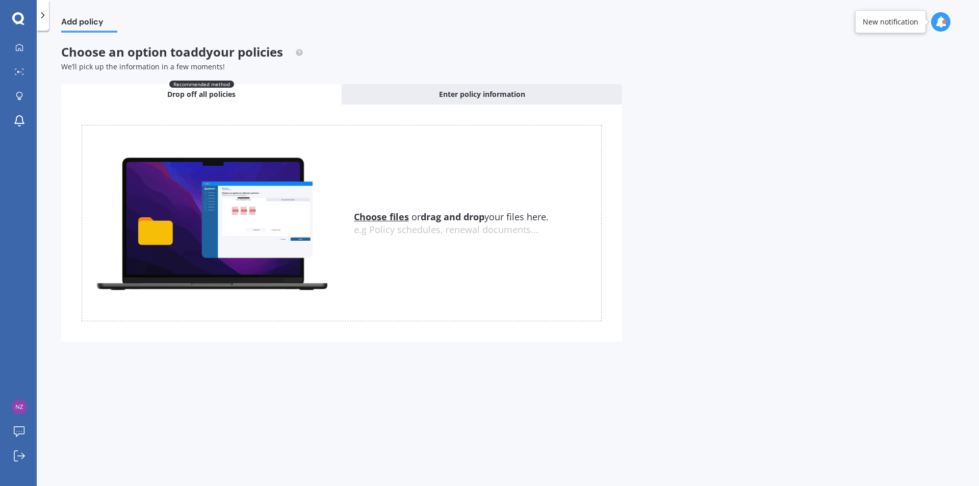
click at [385, 213] on u "Choose files" at bounding box center [381, 217] width 55 height 12
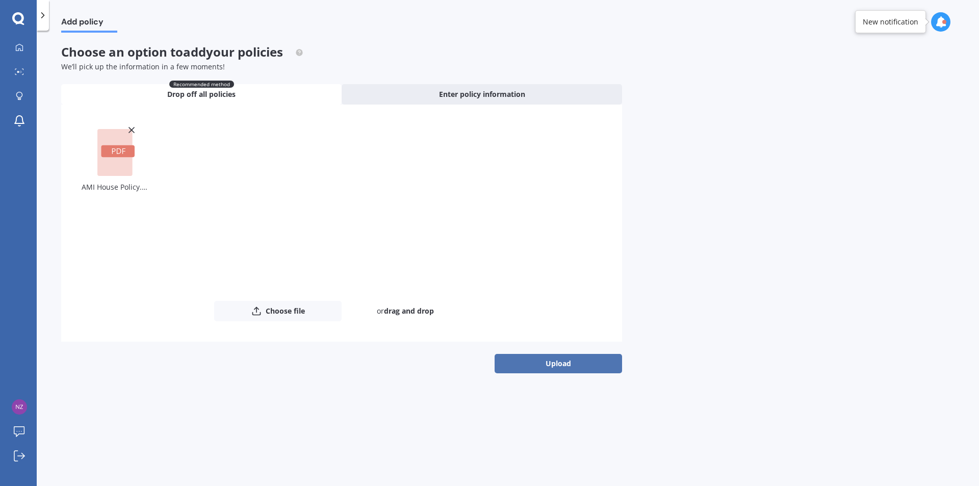
click at [564, 366] on button "Upload" at bounding box center [558, 363] width 127 height 19
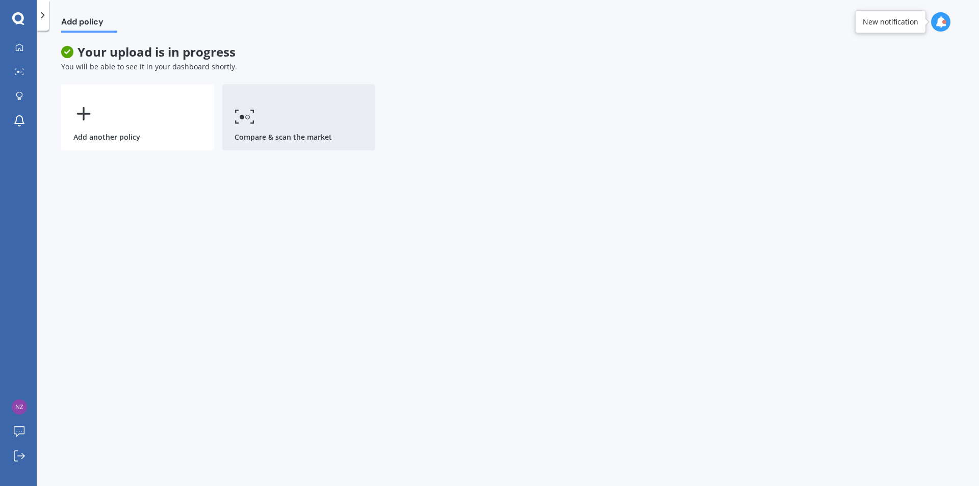
click at [280, 127] on link "Compare & scan the market" at bounding box center [298, 117] width 153 height 66
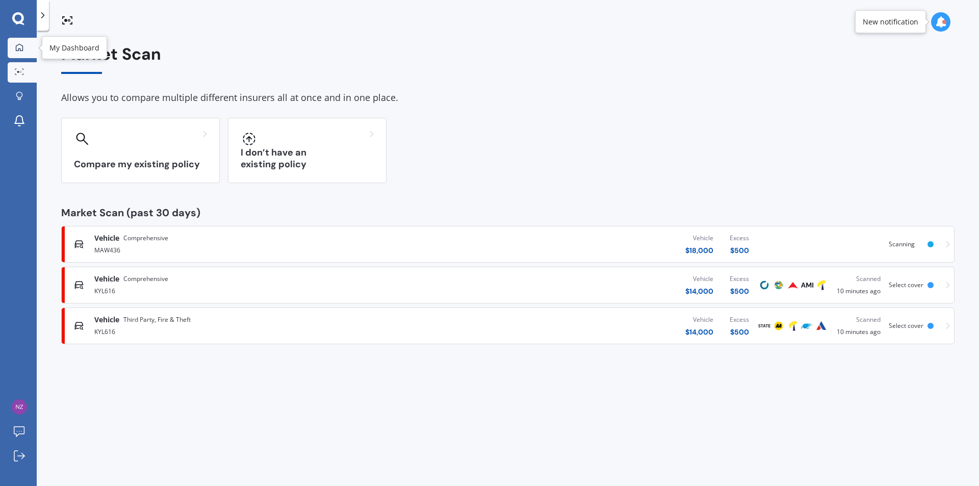
click at [16, 46] on icon at bounding box center [19, 46] width 7 height 7
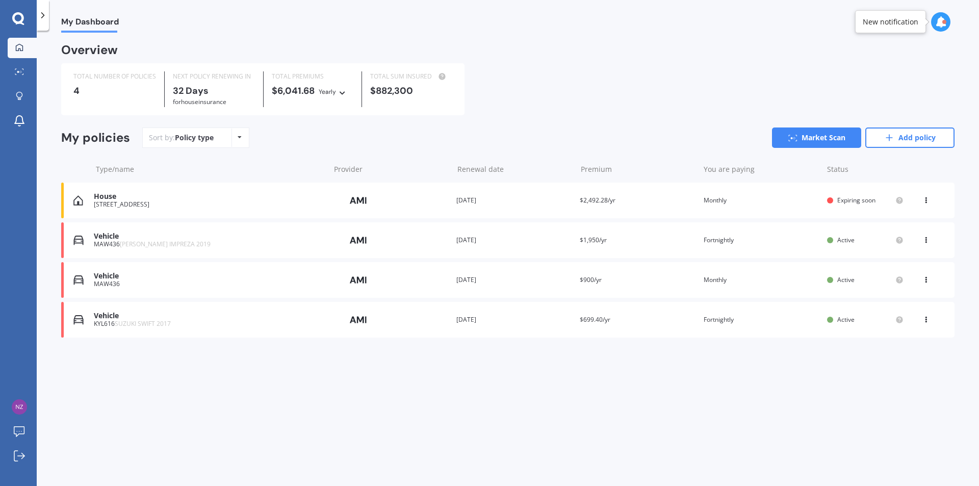
click at [212, 200] on div "House" at bounding box center [209, 196] width 231 height 9
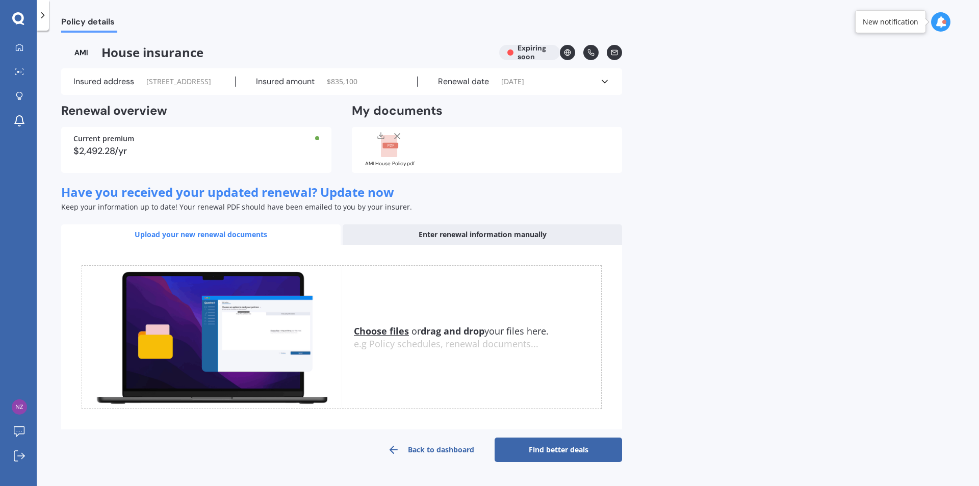
click at [548, 457] on link "Find better deals" at bounding box center [558, 450] width 127 height 24
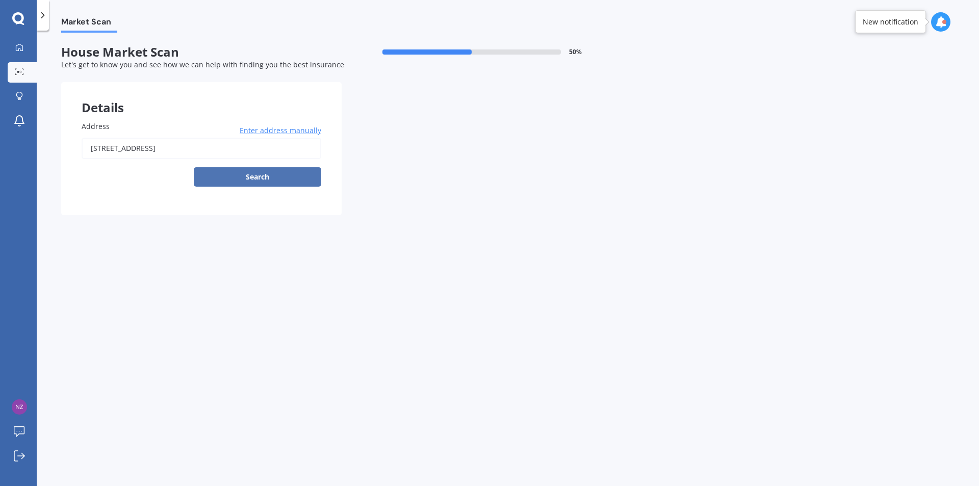
click at [249, 175] on button "Search" at bounding box center [257, 176] width 127 height 19
type input "61 Rimu Street, Maeroa, Hamilton 3200"
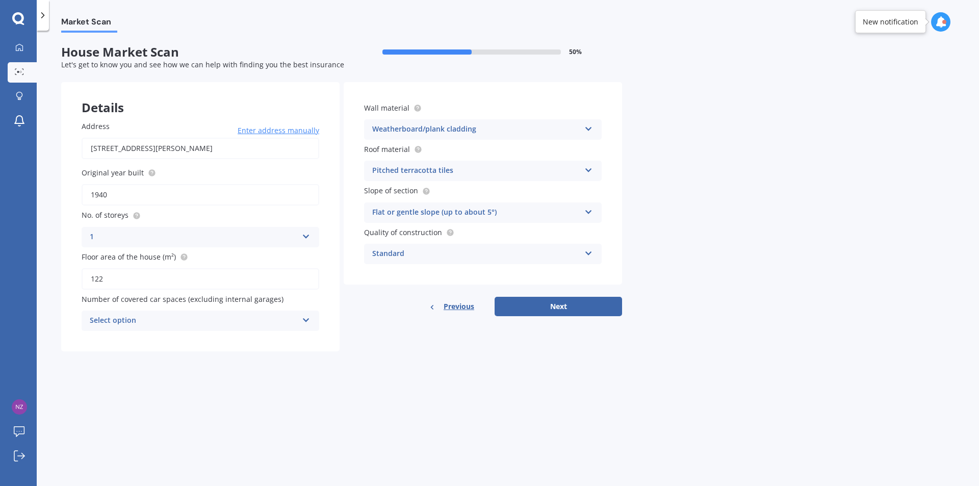
click at [307, 317] on icon at bounding box center [306, 318] width 9 height 7
click at [141, 372] on div "2" at bounding box center [200, 377] width 237 height 18
click at [558, 304] on button "Next" at bounding box center [558, 306] width 127 height 19
select select "28"
select select "09"
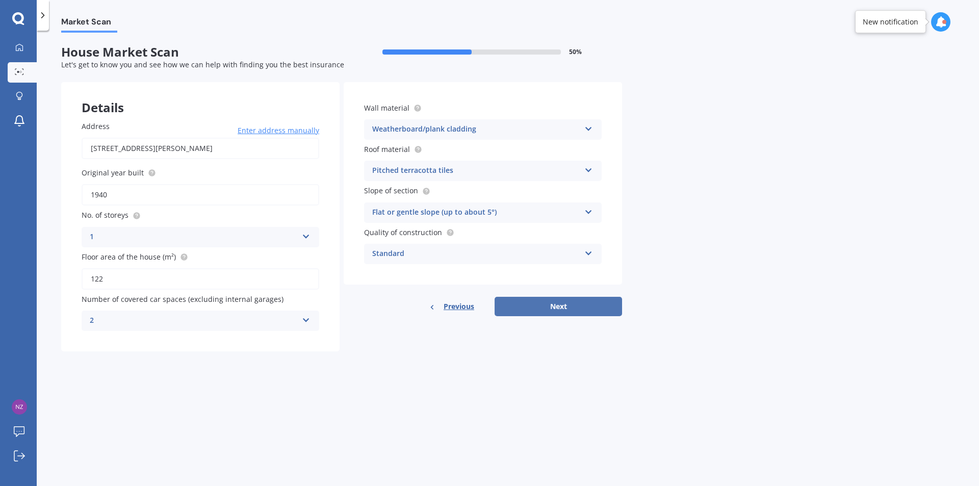
select select "1968"
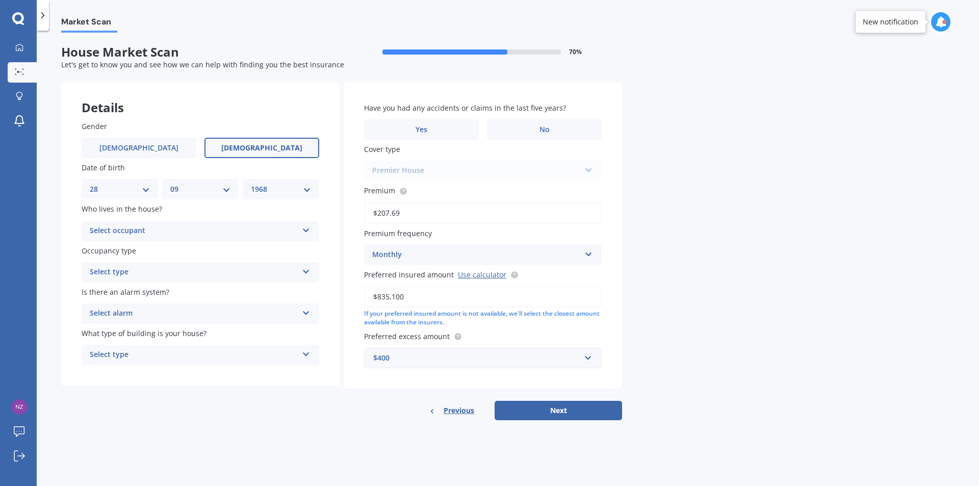
click at [309, 229] on icon at bounding box center [306, 228] width 9 height 7
click at [137, 248] on div "Owner" at bounding box center [200, 251] width 237 height 18
click at [309, 270] on icon at bounding box center [306, 269] width 9 height 7
click at [177, 289] on div "Permanent" at bounding box center [200, 292] width 237 height 18
click at [309, 312] on icon at bounding box center [306, 311] width 9 height 7
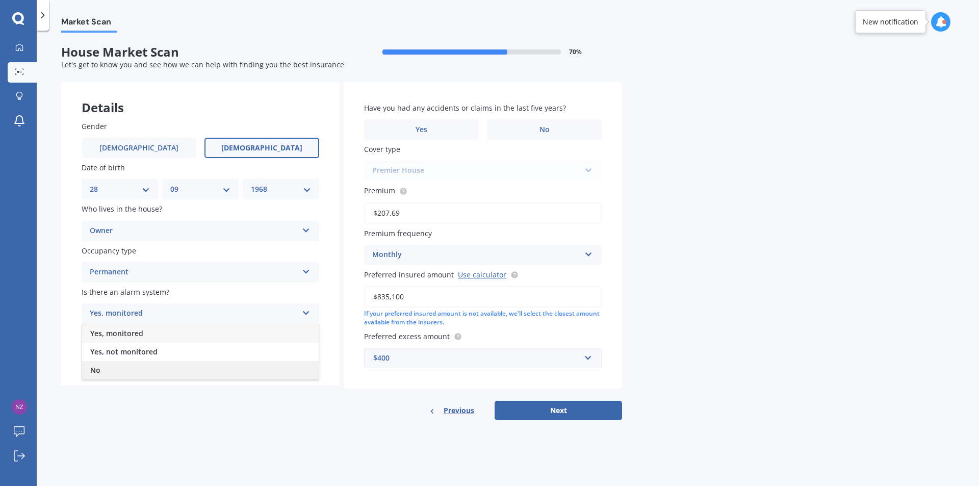
click at [161, 367] on div "No" at bounding box center [200, 370] width 237 height 18
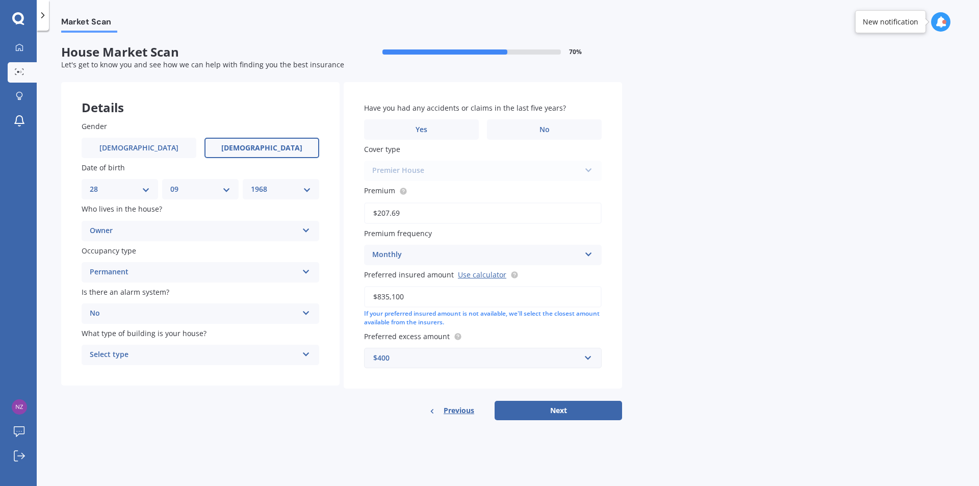
click at [304, 354] on icon at bounding box center [306, 352] width 9 height 7
click at [147, 374] on div "Freestanding" at bounding box center [200, 375] width 237 height 18
click at [541, 126] on span "No" at bounding box center [545, 129] width 10 height 9
click at [0, 0] on input "No" at bounding box center [0, 0] width 0 height 0
click at [590, 255] on icon at bounding box center [588, 252] width 9 height 7
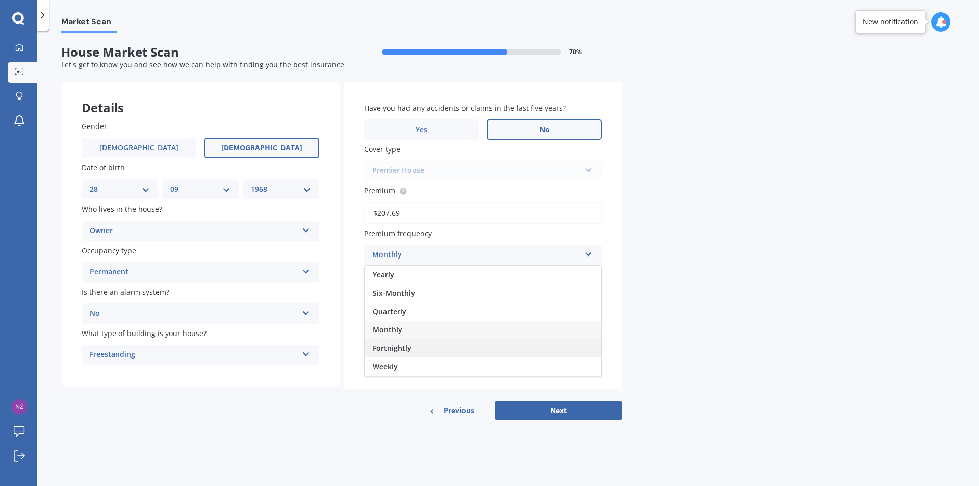
click at [434, 350] on div "Fortnightly" at bounding box center [483, 348] width 237 height 18
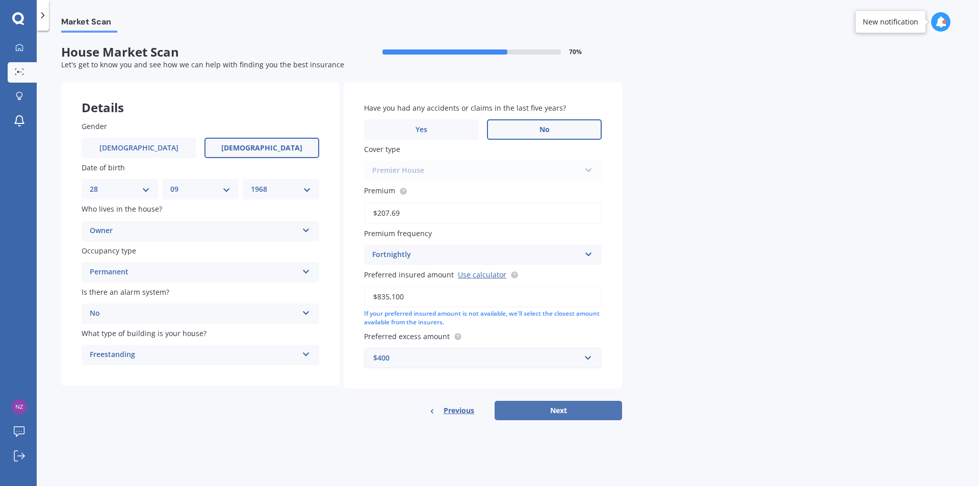
click at [555, 408] on button "Next" at bounding box center [558, 410] width 127 height 19
select select "28"
select select "09"
select select "1968"
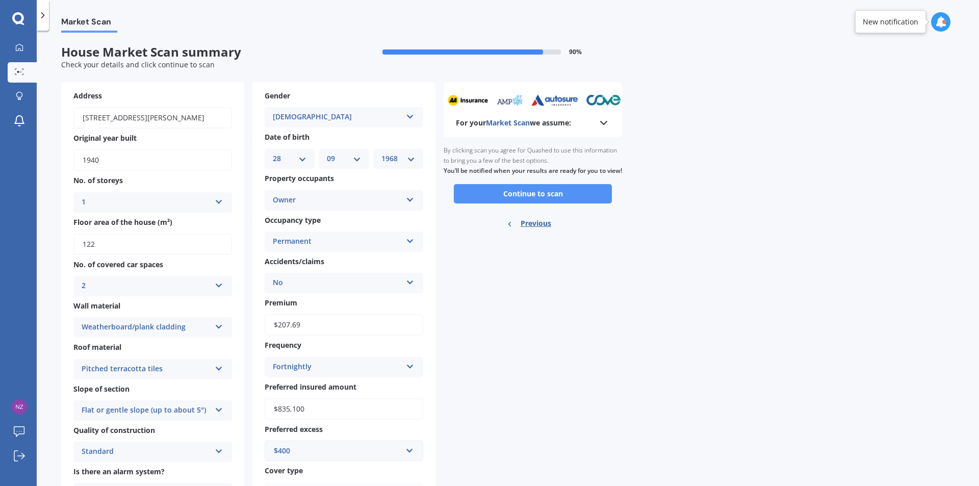
click at [541, 199] on button "Continue to scan" at bounding box center [533, 193] width 158 height 19
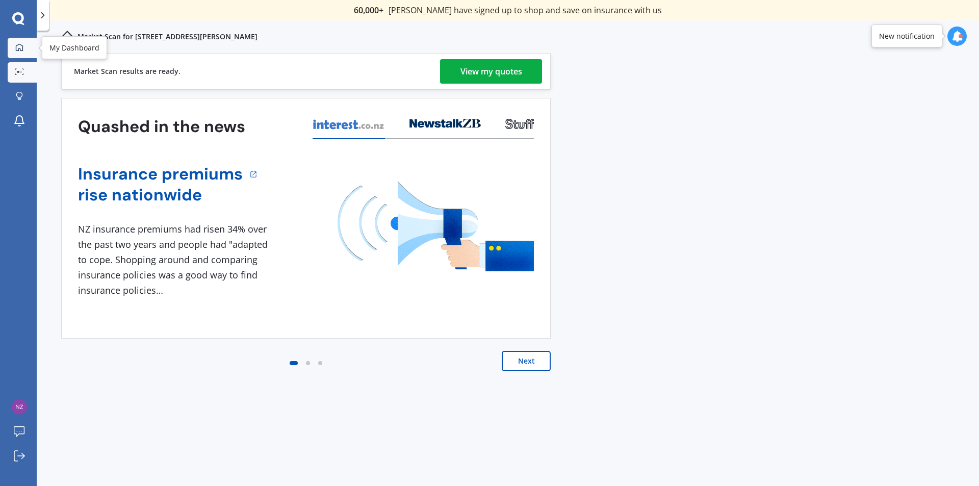
click at [20, 47] on icon at bounding box center [19, 47] width 8 height 8
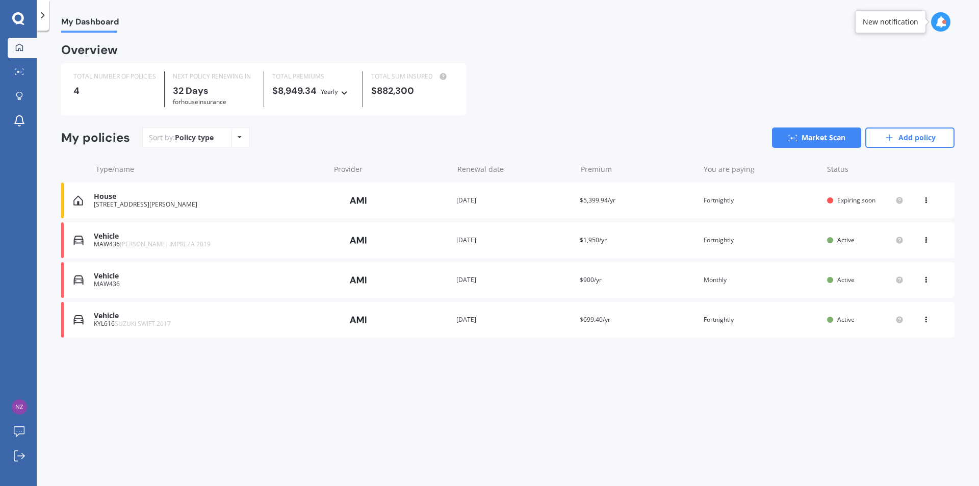
click at [928, 201] on icon at bounding box center [926, 198] width 7 height 6
click at [919, 218] on div "View policy" at bounding box center [903, 220] width 101 height 20
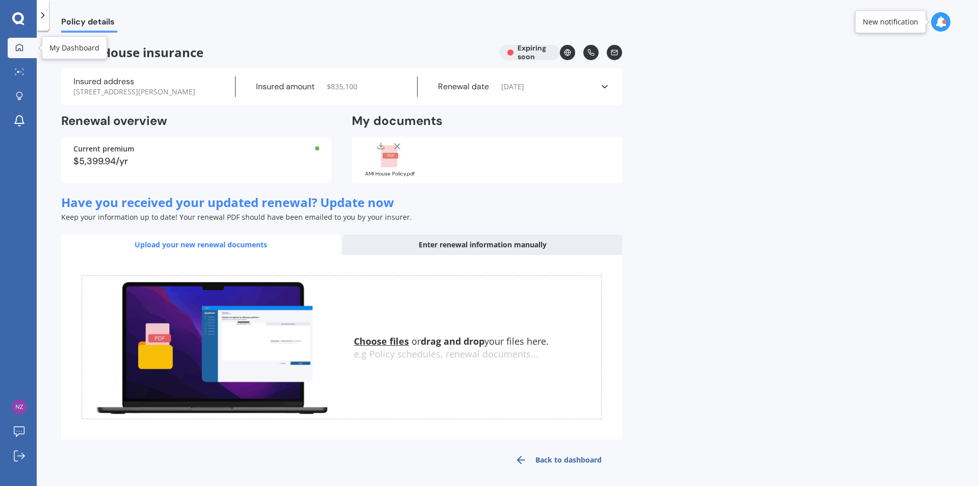
click at [22, 44] on icon at bounding box center [19, 47] width 8 height 8
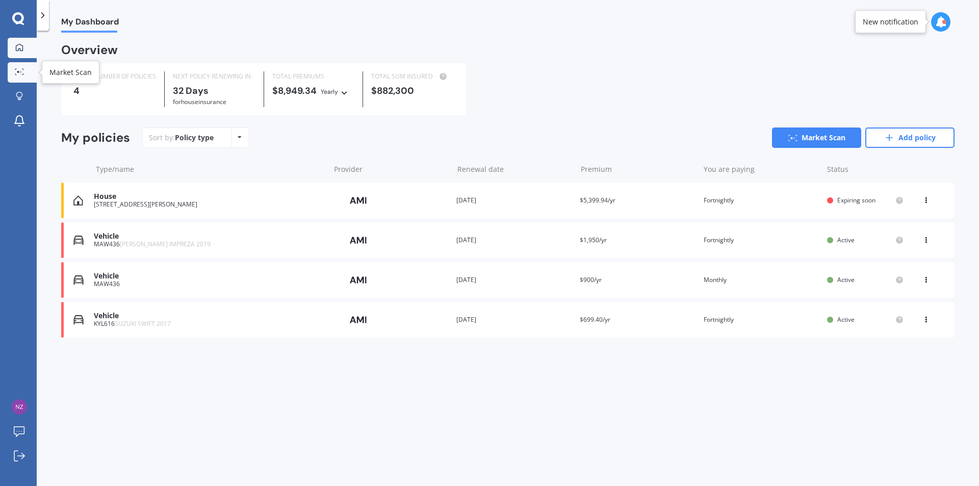
click at [24, 73] on div at bounding box center [19, 72] width 15 height 8
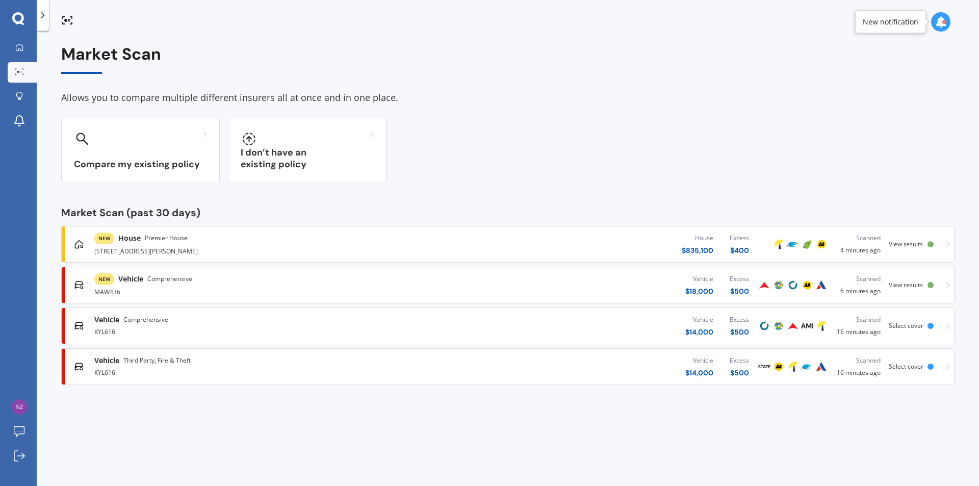
click at [915, 245] on span "View results" at bounding box center [906, 244] width 34 height 9
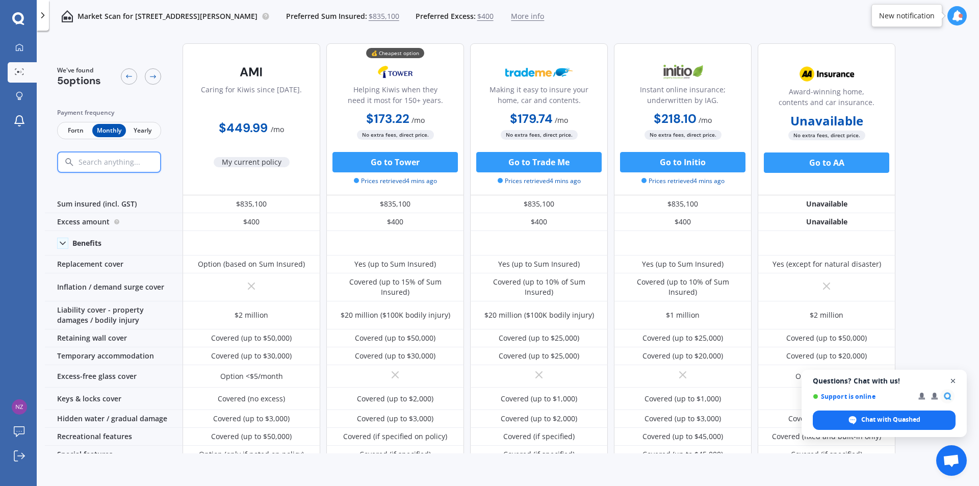
click at [955, 380] on span "Close chat" at bounding box center [953, 381] width 13 height 13
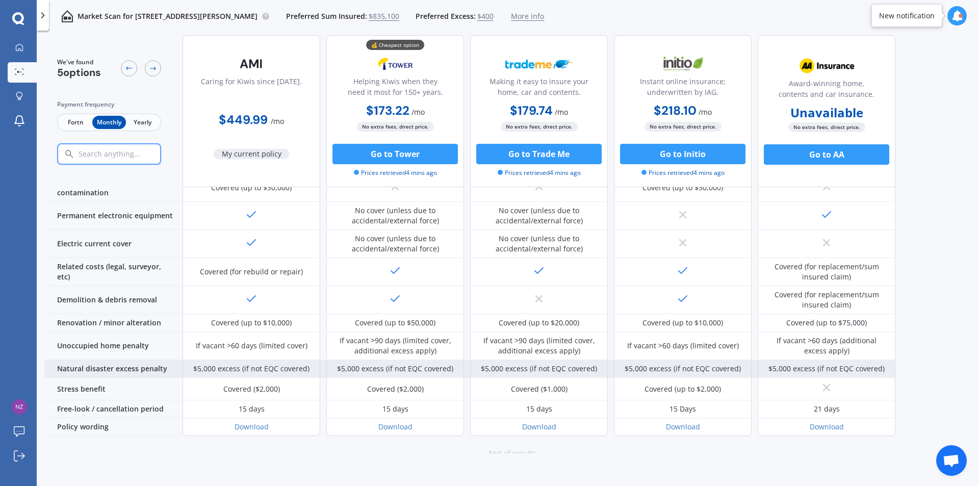
scroll to position [359, 0]
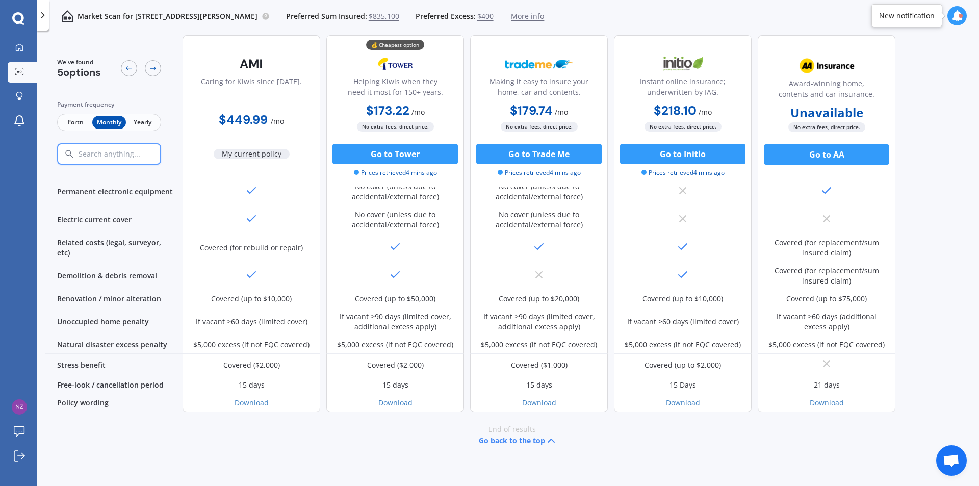
click at [42, 12] on icon at bounding box center [43, 15] width 10 height 10
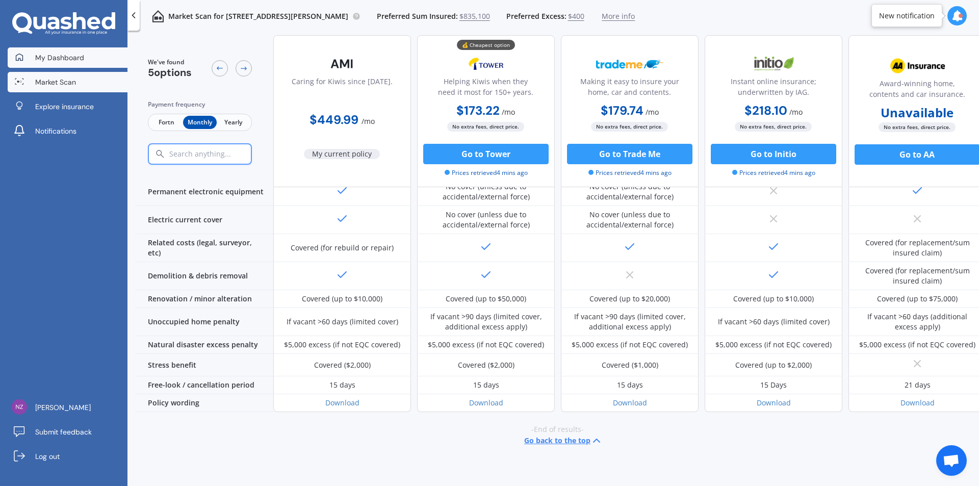
click at [43, 58] on span "My Dashboard" at bounding box center [59, 58] width 49 height 10
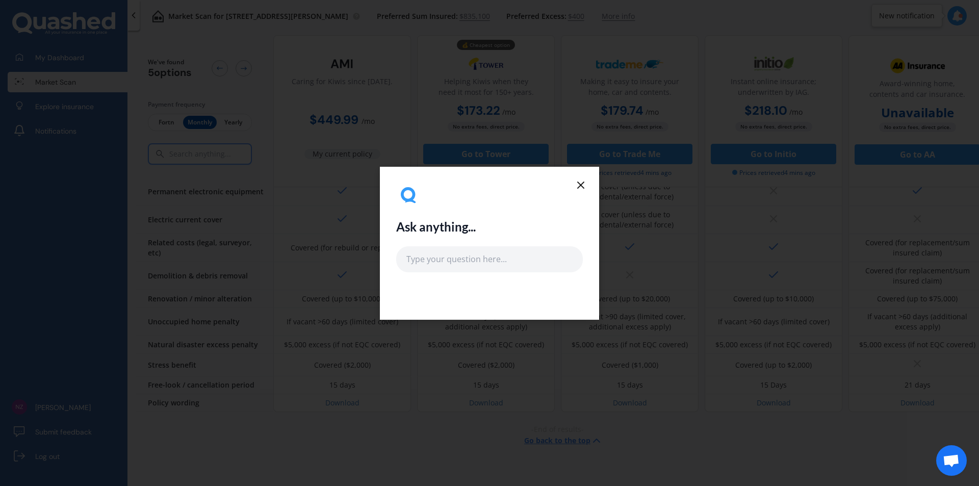
click at [579, 185] on icon at bounding box center [581, 185] width 12 height 12
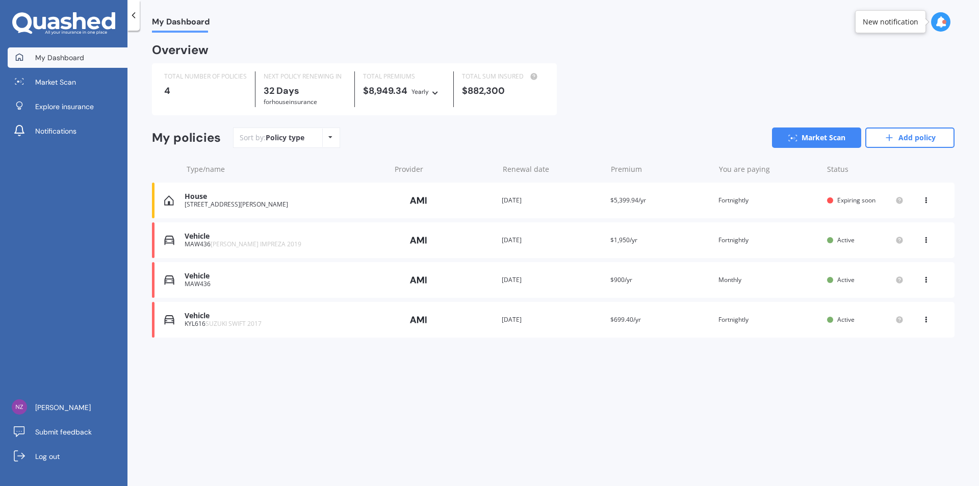
click at [928, 239] on icon at bounding box center [926, 238] width 7 height 6
click at [913, 260] on div "View policy" at bounding box center [903, 259] width 101 height 20
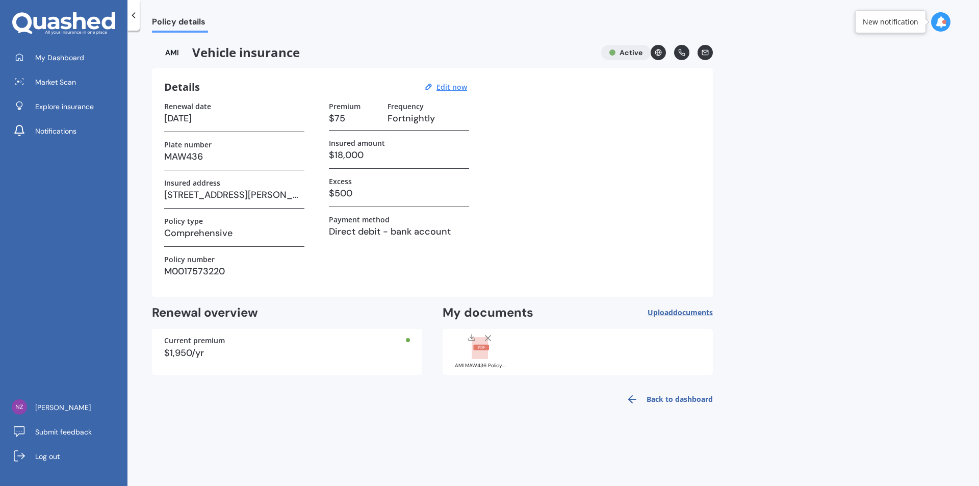
click at [133, 15] on polyline at bounding box center [134, 15] width 3 height 5
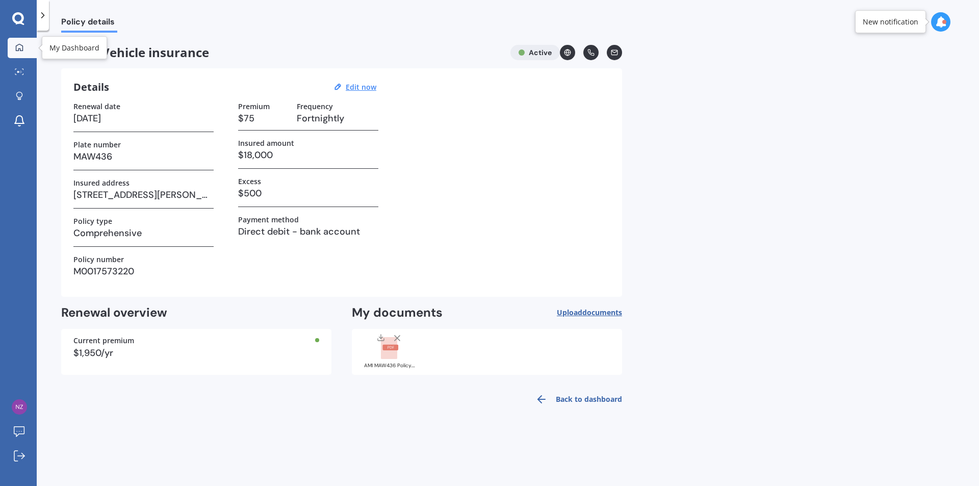
click at [17, 50] on icon at bounding box center [19, 47] width 8 height 8
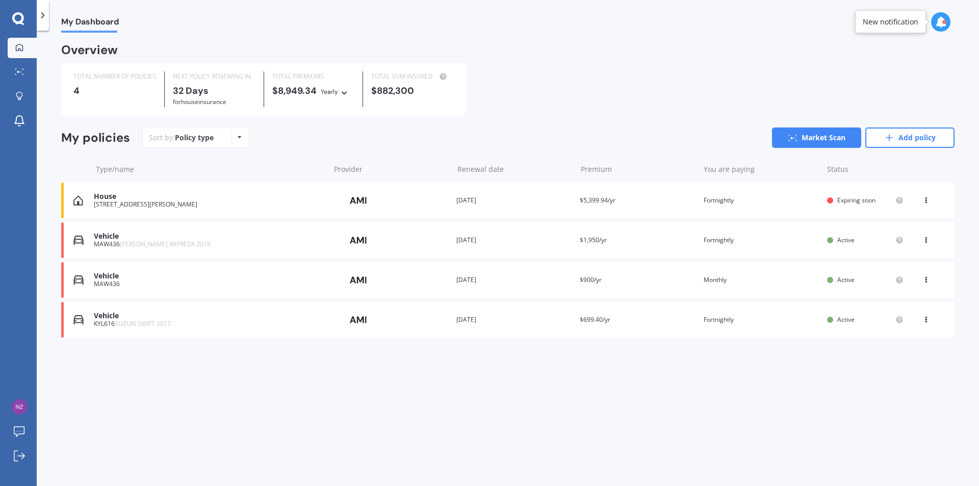
click at [926, 240] on icon at bounding box center [926, 238] width 7 height 6
click at [797, 237] on div "You are paying Fortnightly" at bounding box center [761, 240] width 115 height 10
click at [18, 77] on link "Market Scan" at bounding box center [22, 72] width 29 height 20
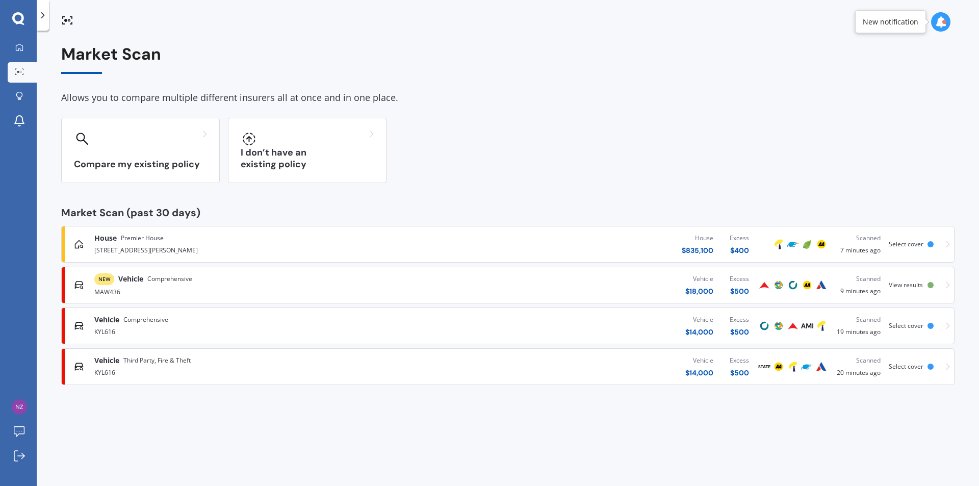
click at [919, 285] on span "View results" at bounding box center [906, 284] width 34 height 9
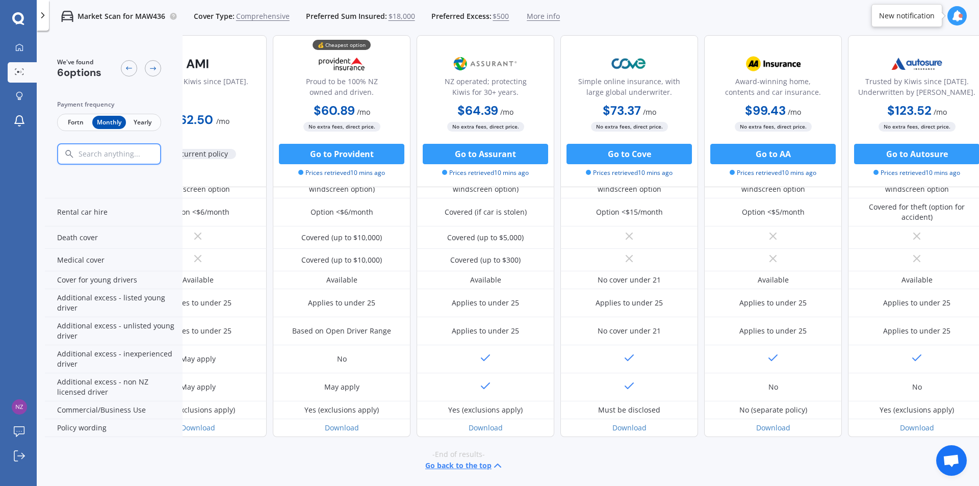
scroll to position [428, 0]
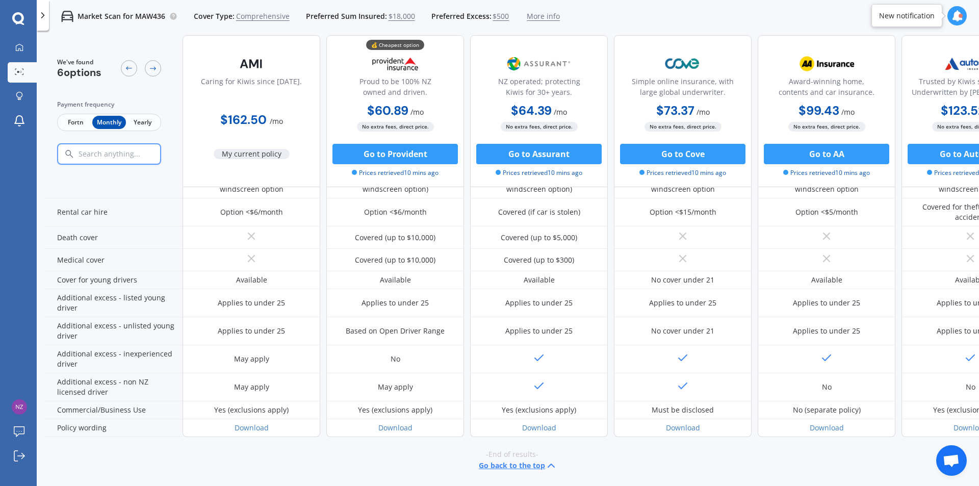
click at [68, 120] on span "Fortn" at bounding box center [75, 122] width 33 height 13
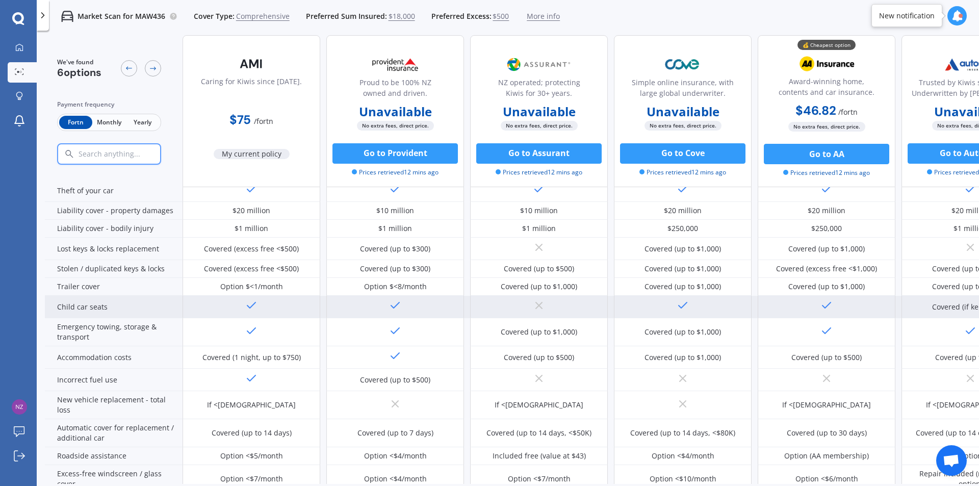
scroll to position [0, 0]
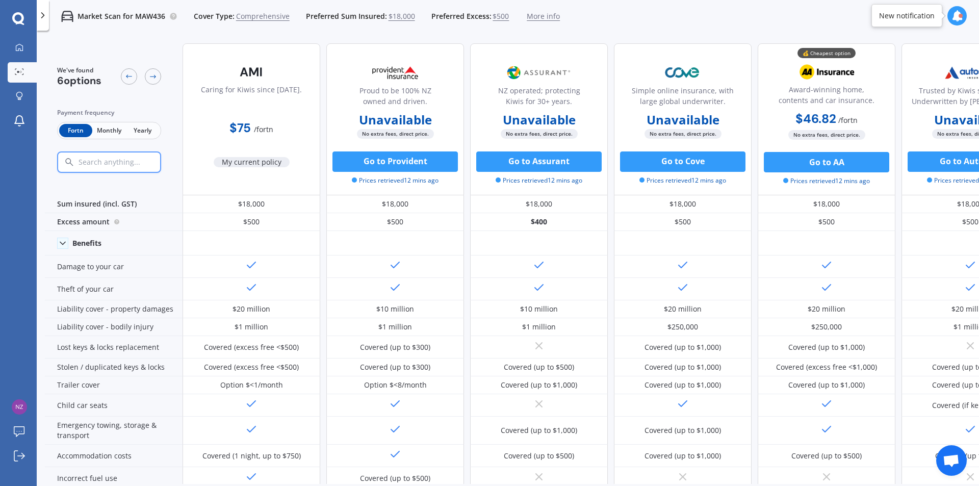
click at [699, 25] on div "Market Scan for MAW436 Cover Type: Comprehensive Preferred Sum Insured: $18,000…" at bounding box center [508, 16] width 942 height 33
click at [20, 46] on icon at bounding box center [19, 47] width 8 height 8
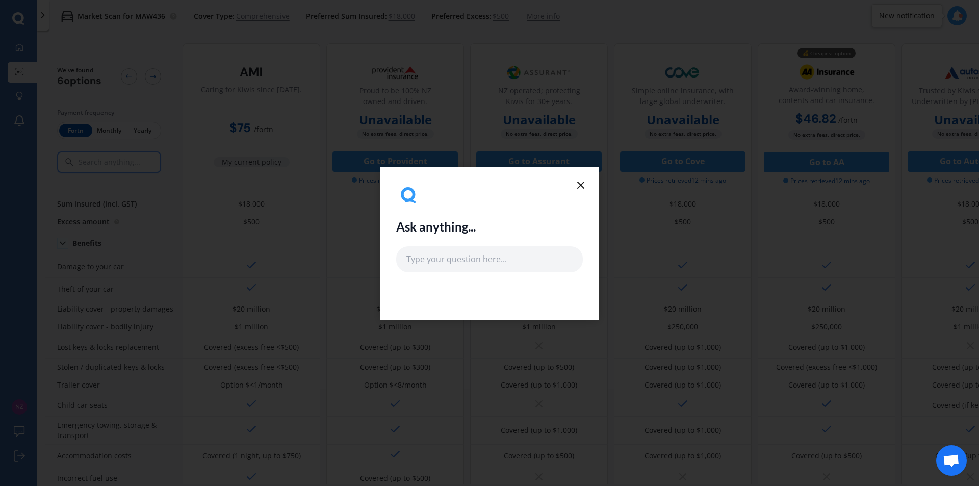
click at [585, 185] on icon at bounding box center [581, 185] width 12 height 12
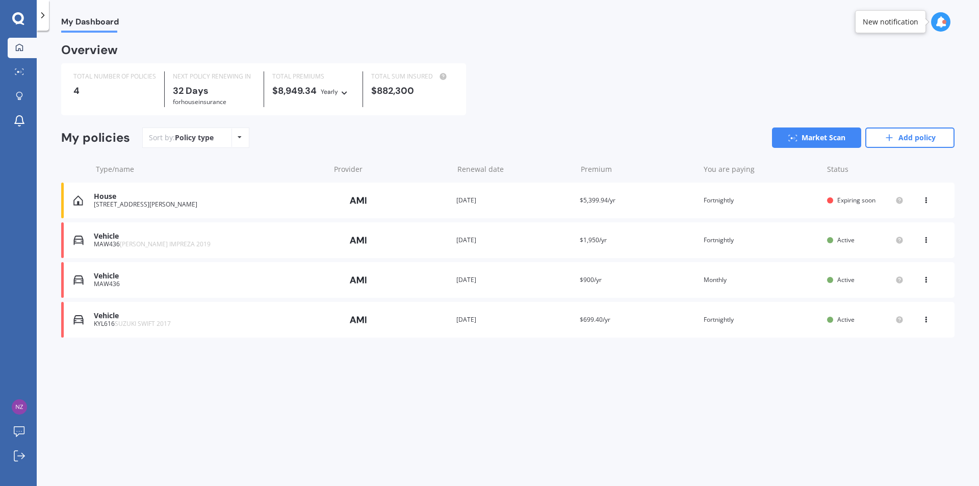
click at [925, 199] on icon at bounding box center [926, 198] width 7 height 6
click at [782, 200] on div "You are paying Fortnightly" at bounding box center [761, 200] width 115 height 10
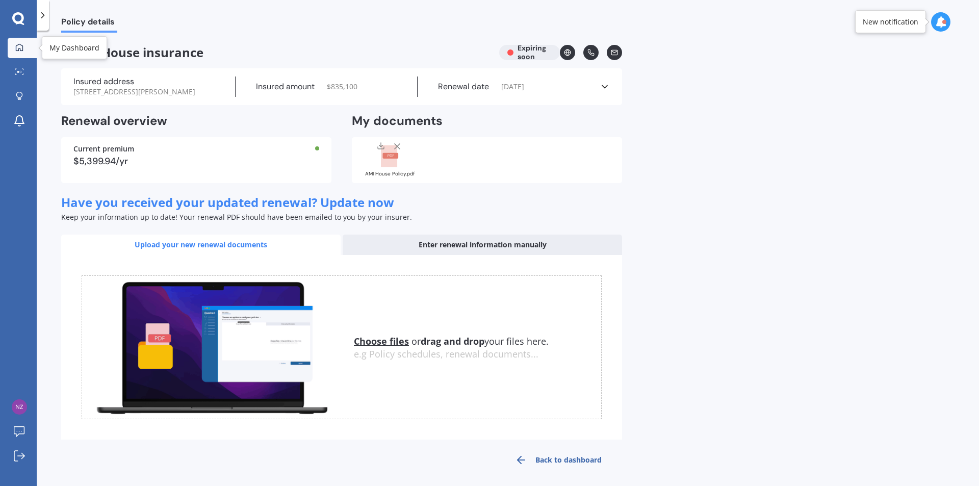
click at [13, 44] on div at bounding box center [19, 47] width 15 height 9
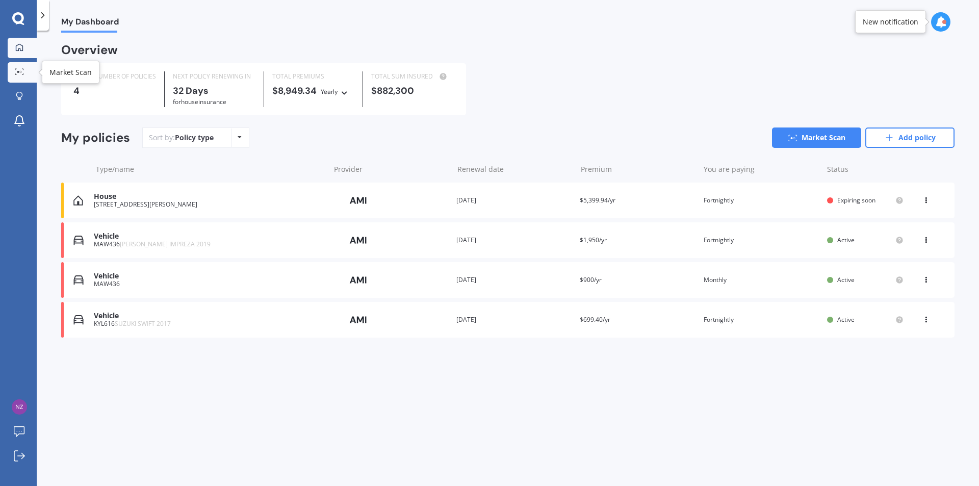
click at [27, 69] on div at bounding box center [19, 72] width 15 height 8
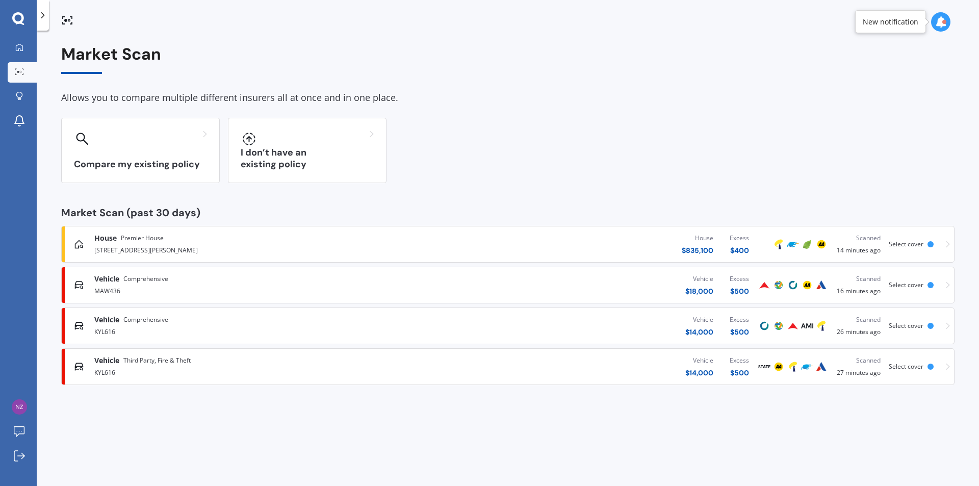
click at [944, 244] on div "House Premier House 61 Rimu Street, Maeroa, Hamilton 3200 House $ 835,100 Exces…" at bounding box center [508, 244] width 884 height 31
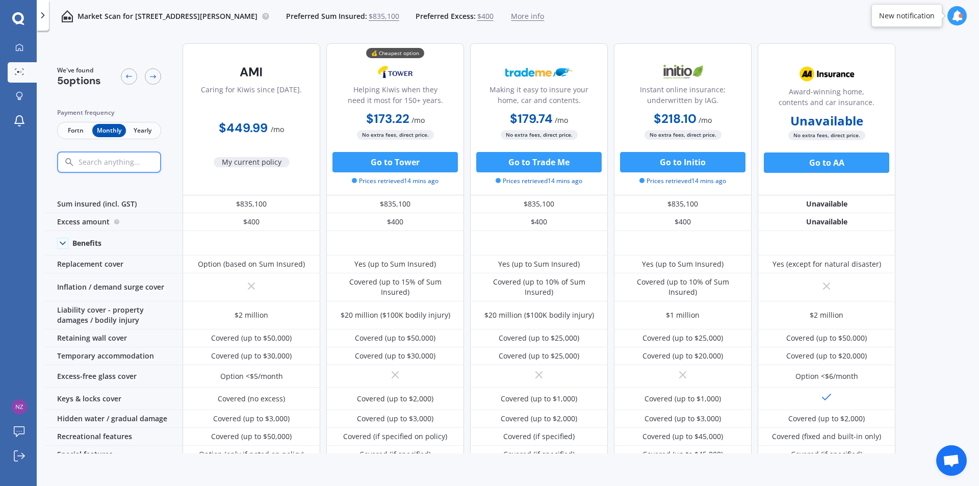
click at [74, 130] on span "Fortn" at bounding box center [75, 130] width 33 height 13
click at [105, 130] on span "Monthly" at bounding box center [108, 130] width 33 height 13
click at [69, 129] on span "Fortn" at bounding box center [75, 130] width 33 height 13
